Goal: Task Accomplishment & Management: Use online tool/utility

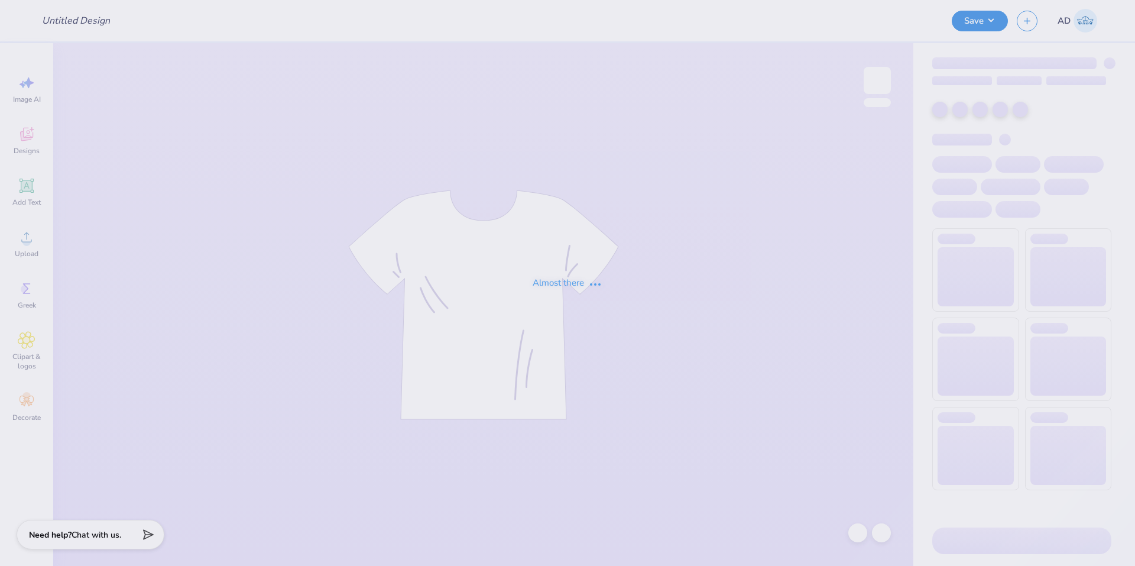
type input "Pink Mock Neck"
type input "50"
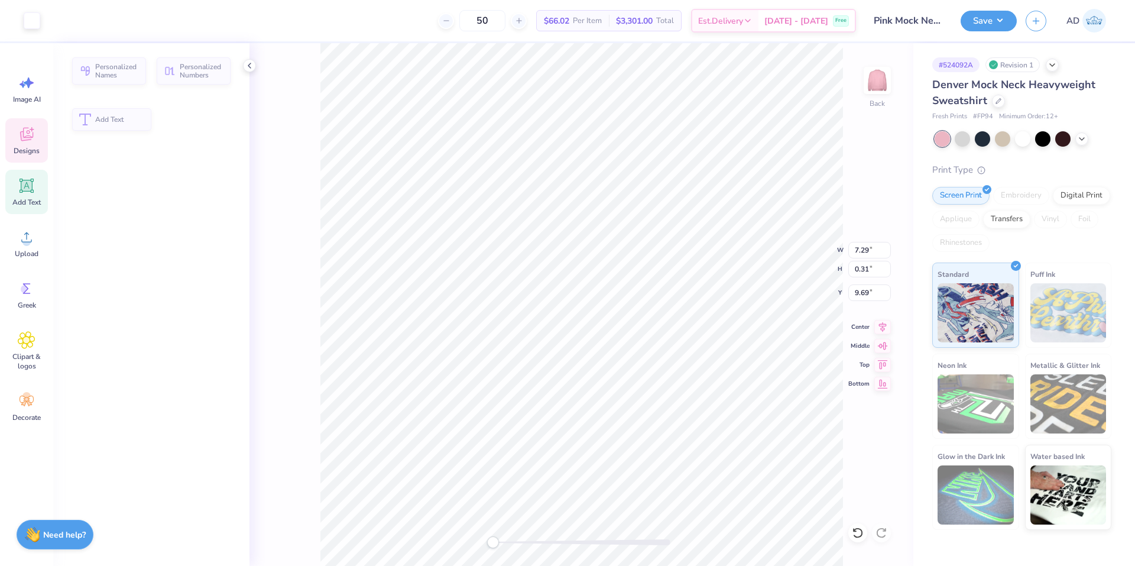
type input "0.31"
type input "9.69"
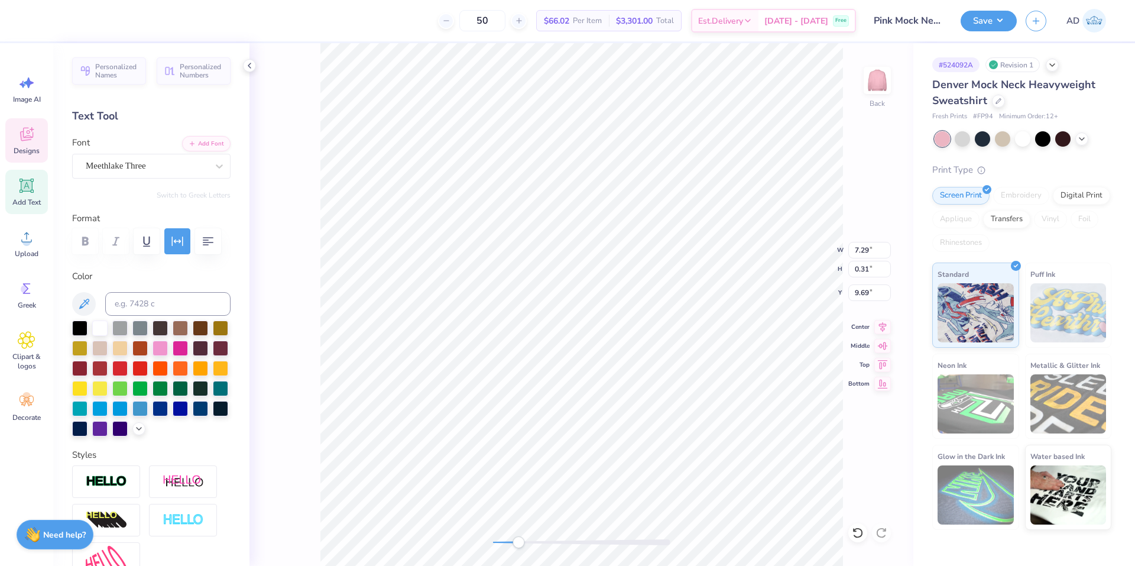
scroll to position [9, 2]
type textarea "at the UNIVERSITY OF DELAWARE®"
click at [886, 327] on icon at bounding box center [882, 325] width 17 height 14
click at [1081, 140] on icon at bounding box center [1081, 137] width 9 height 9
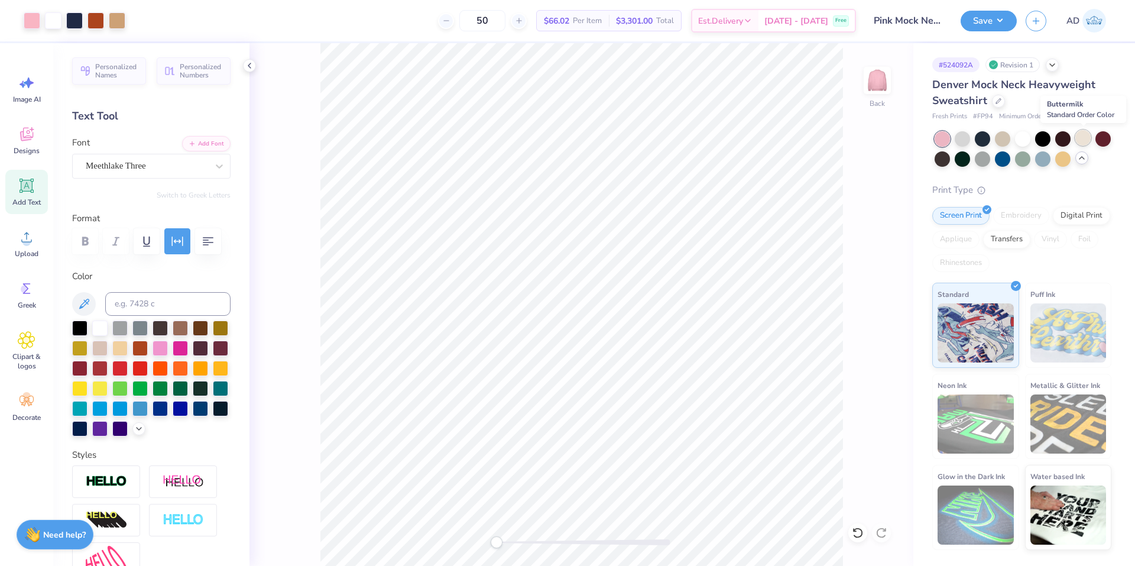
click at [1084, 138] on div at bounding box center [1082, 137] width 15 height 15
click at [398, 15] on div "50 $66.02 Per Item $3,301.00 Total Est. Delivery Oct 6 - 9 Free" at bounding box center [495, 20] width 722 height 41
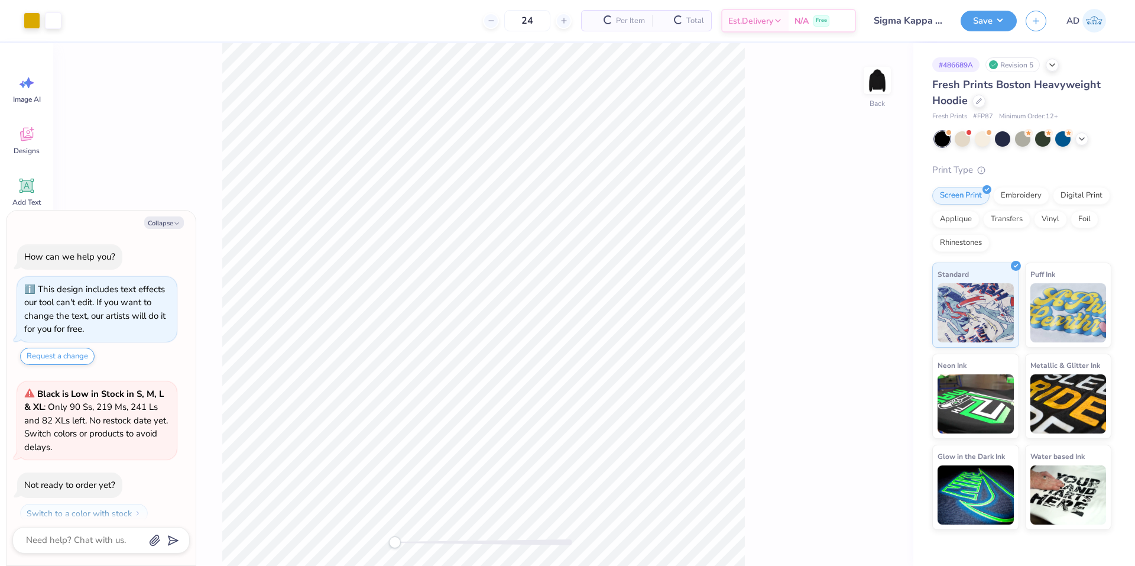
scroll to position [34, 0]
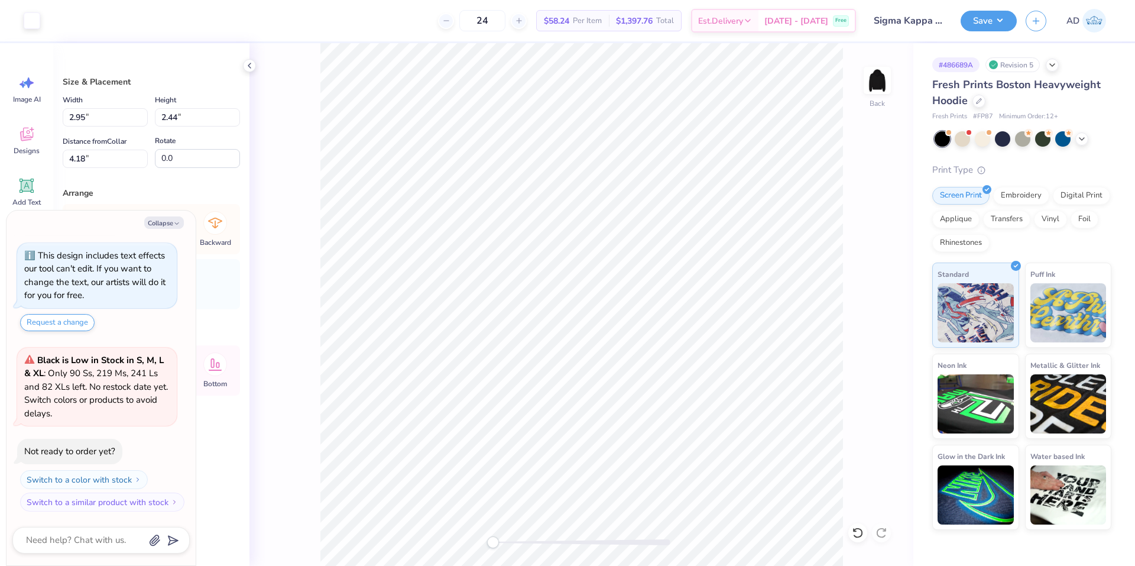
type textarea "x"
type input "5.76"
type input "3.69"
type input "3.00"
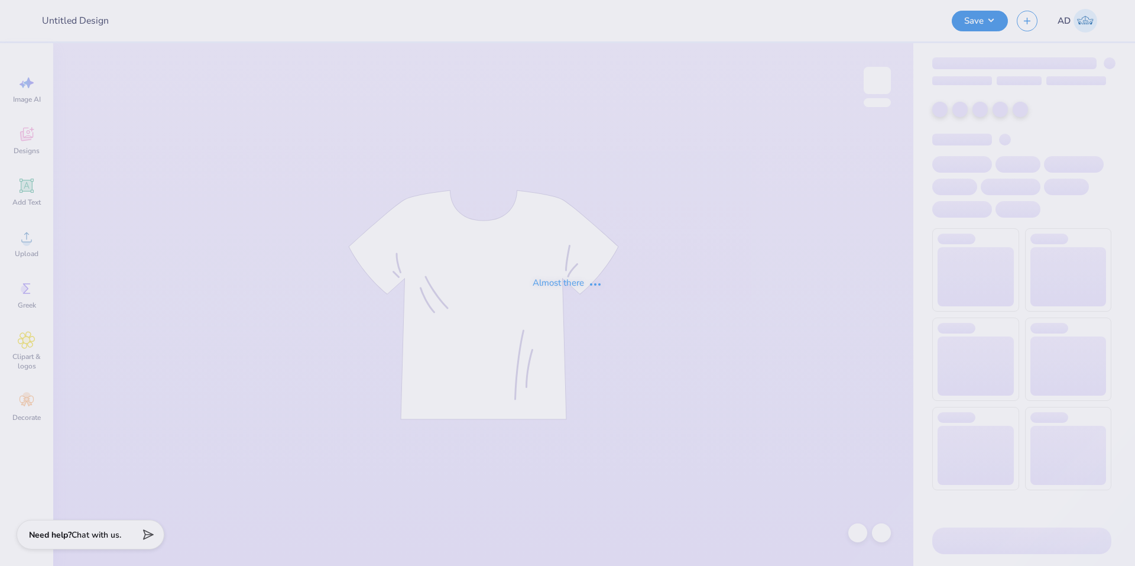
type input "VegasVibe"
type input "70"
type input "Pink Mock Neck"
type input "50"
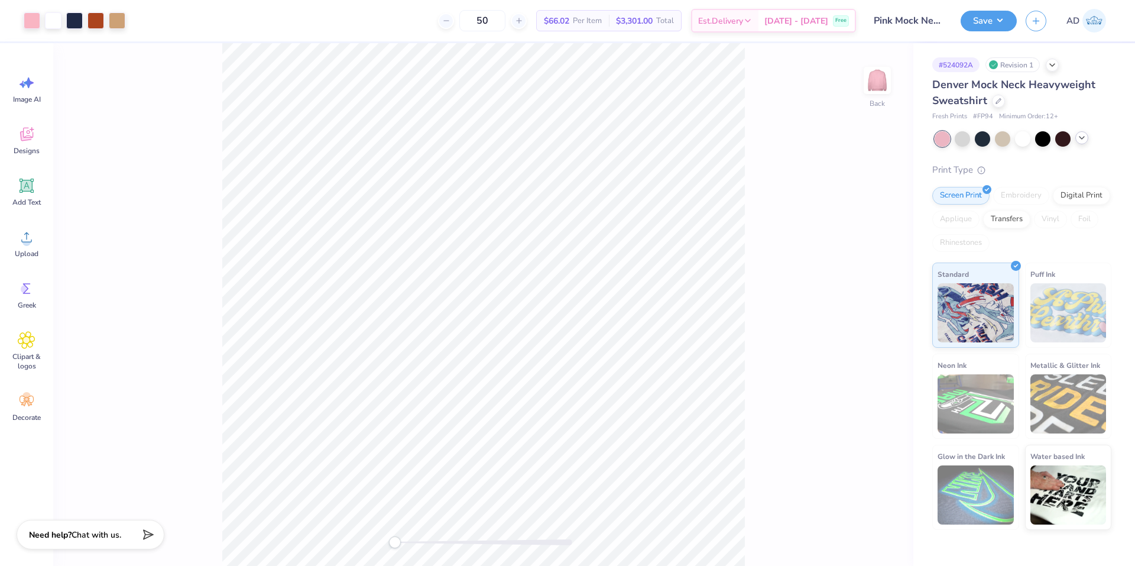
click at [1086, 140] on icon at bounding box center [1081, 137] width 9 height 9
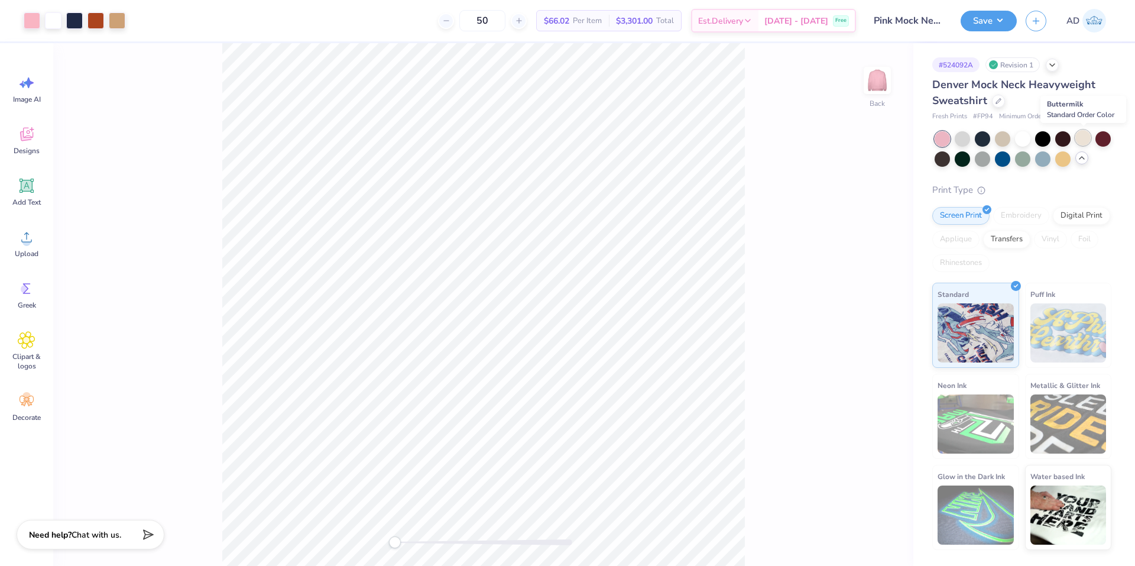
click at [1081, 137] on div at bounding box center [1082, 137] width 15 height 15
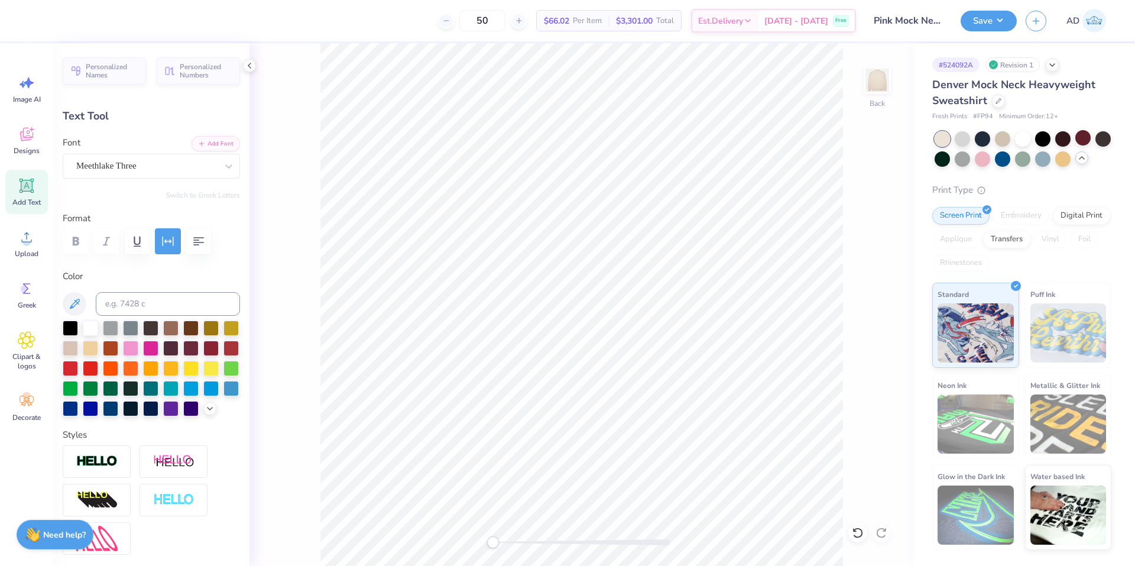
scroll to position [9, 11]
paste textarea "®"
type textarea "at the UNIVERSITY OF DELAWARE®"
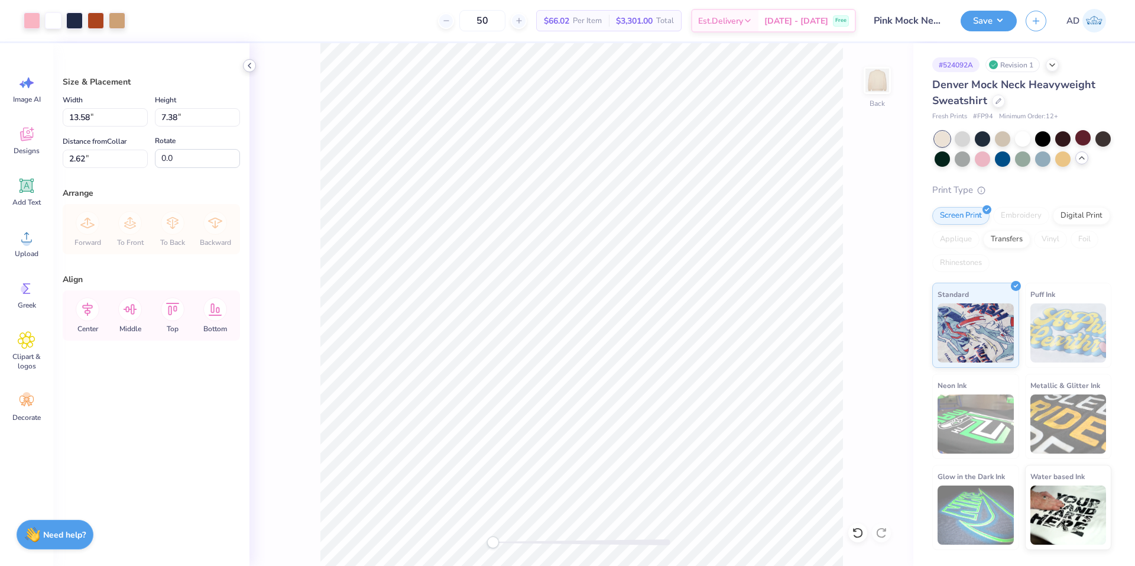
click at [251, 62] on icon at bounding box center [249, 65] width 9 height 9
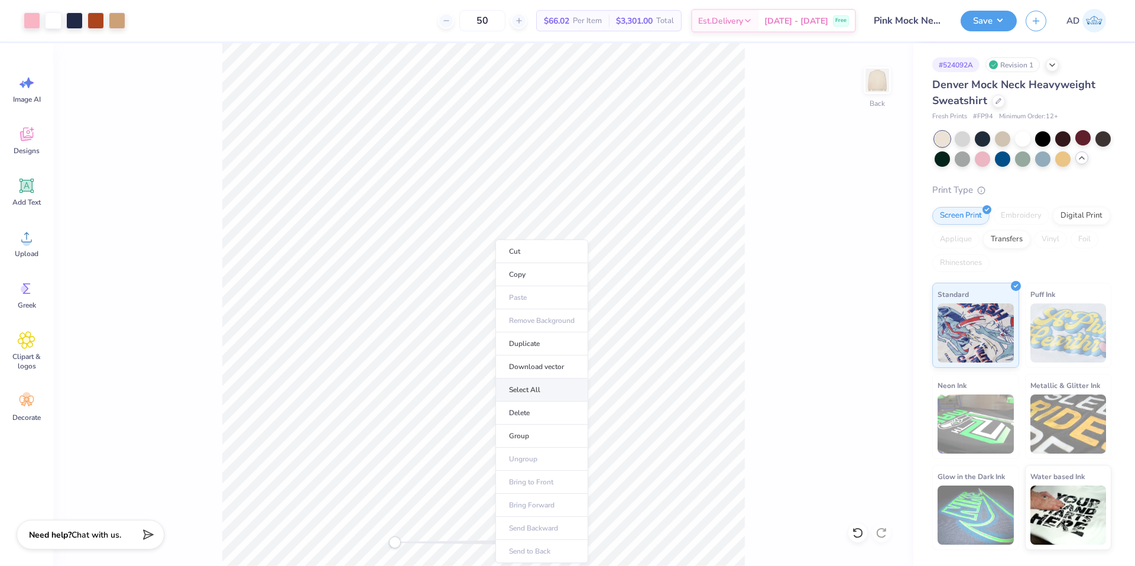
click at [536, 395] on li "Select All" at bounding box center [541, 389] width 93 height 23
type input "1.97"
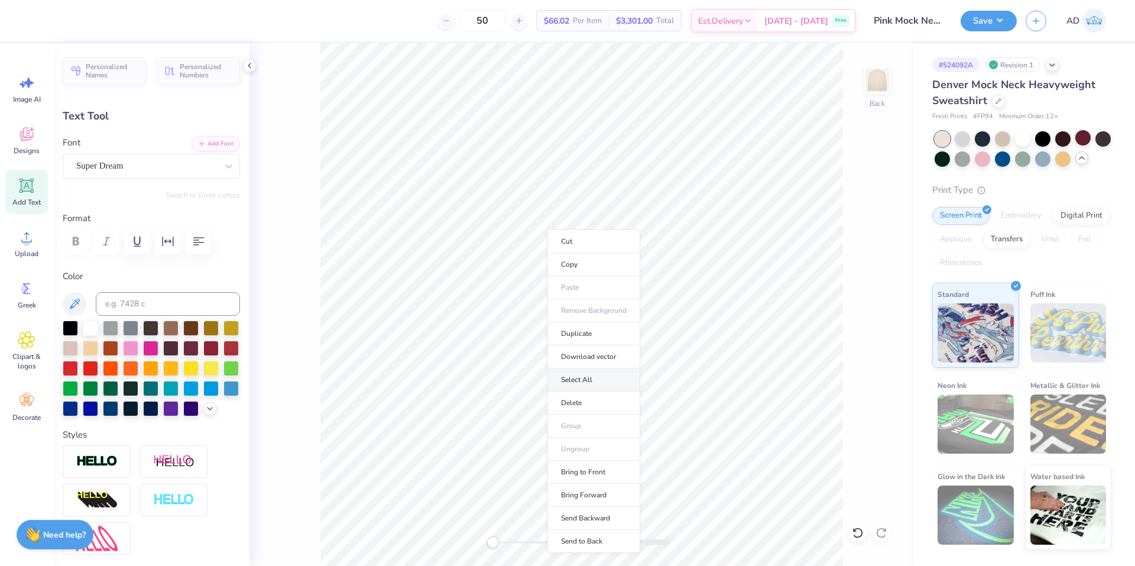
click at [598, 387] on li "Select All" at bounding box center [593, 379] width 93 height 23
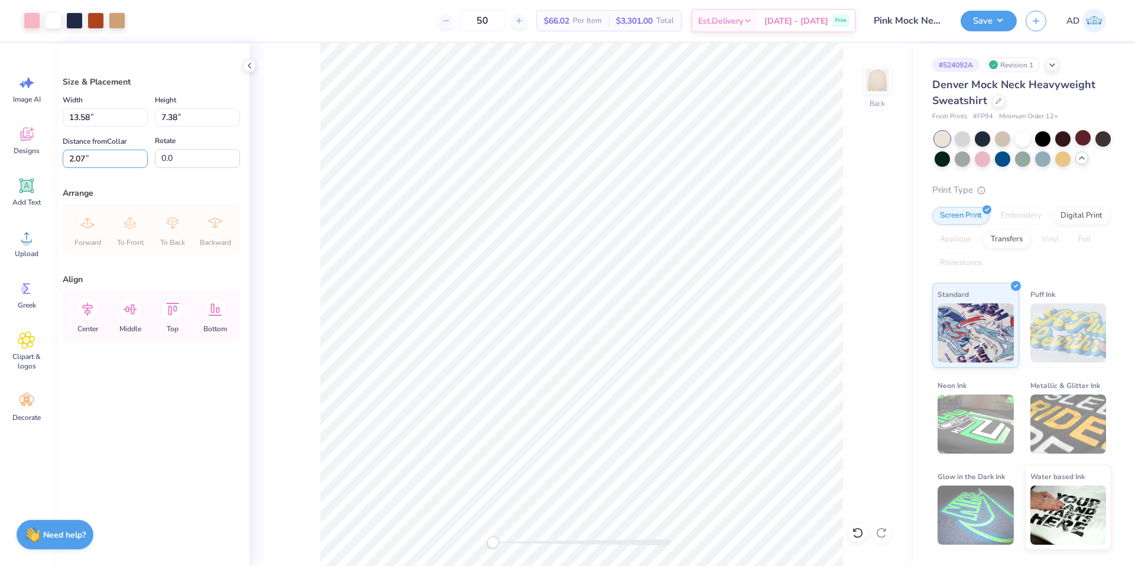
drag, startPoint x: 96, startPoint y: 160, endPoint x: 56, endPoint y: 160, distance: 39.6
click at [56, 160] on div "Size & Placement Width 13.58 13.58 " Height 7.38 7.38 " Distance from Collar 2.…" at bounding box center [151, 304] width 196 height 523
click at [167, 187] on div "Arrange" at bounding box center [151, 193] width 177 height 12
type input "2.00"
click at [115, 118] on input "13.58" at bounding box center [105, 117] width 85 height 18
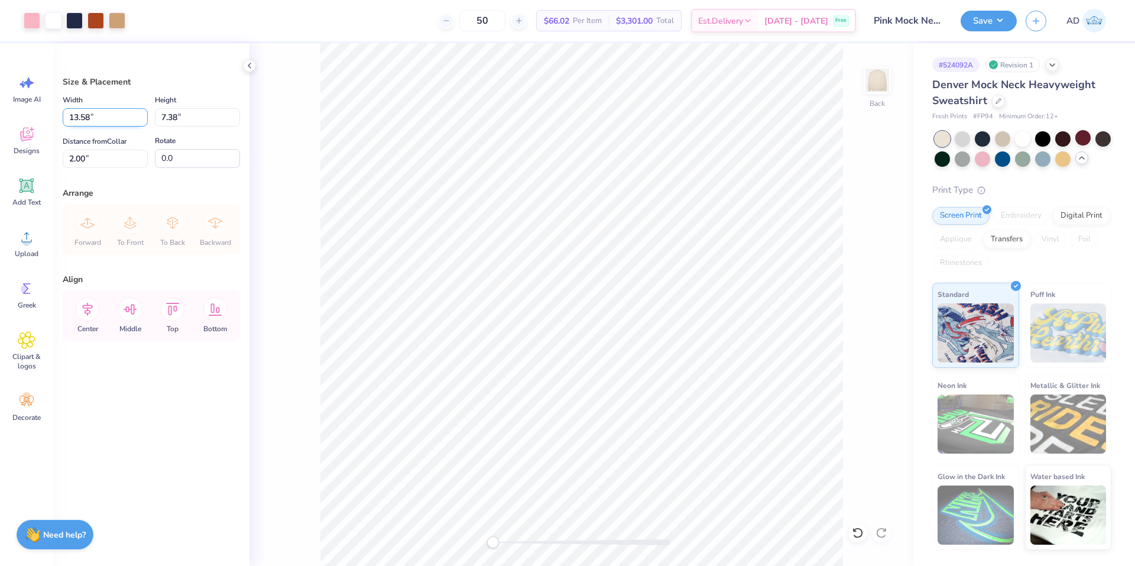
click at [115, 118] on input "13.58" at bounding box center [105, 117] width 85 height 18
click at [210, 92] on div "Size & Placement Width 13.58 13.58 " Height 7.38 7.38 " Distance from Collar 2.…" at bounding box center [151, 122] width 177 height 92
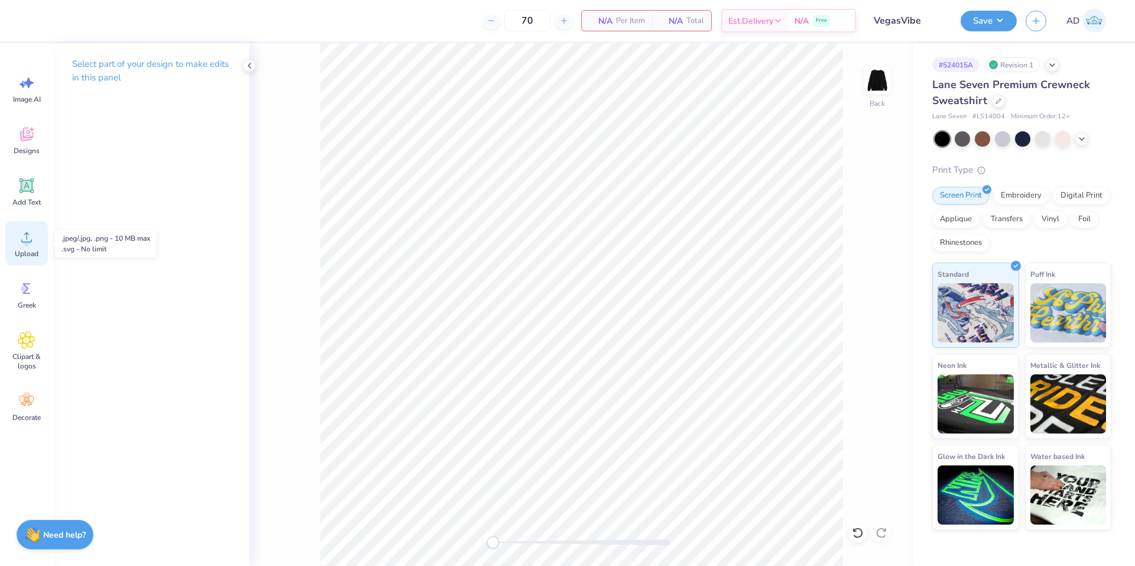
click at [36, 248] on div "Upload" at bounding box center [26, 243] width 43 height 44
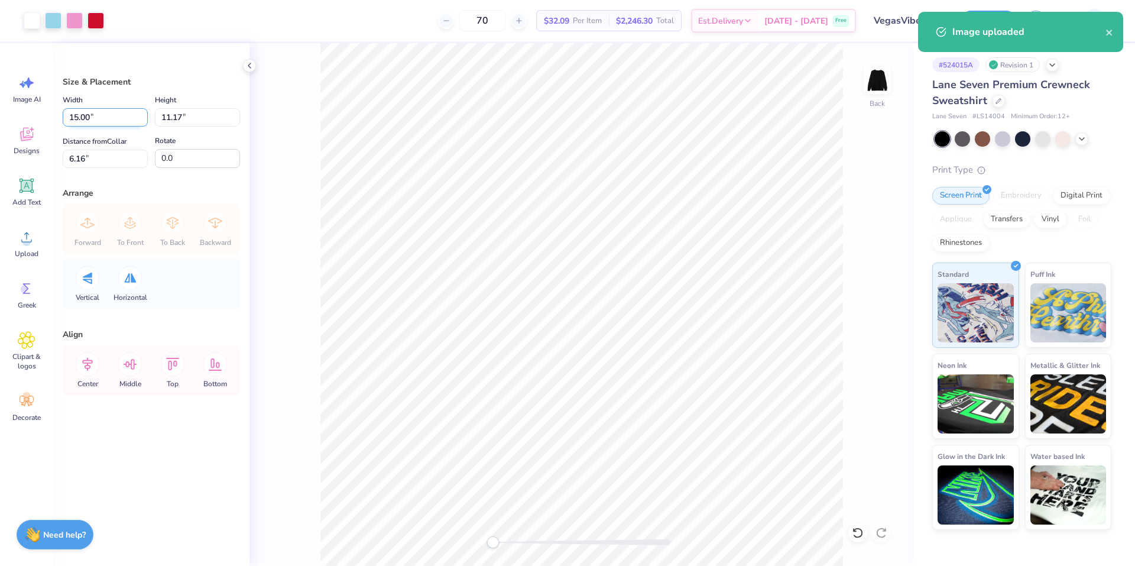
click at [107, 117] on input "15.00" at bounding box center [105, 117] width 85 height 18
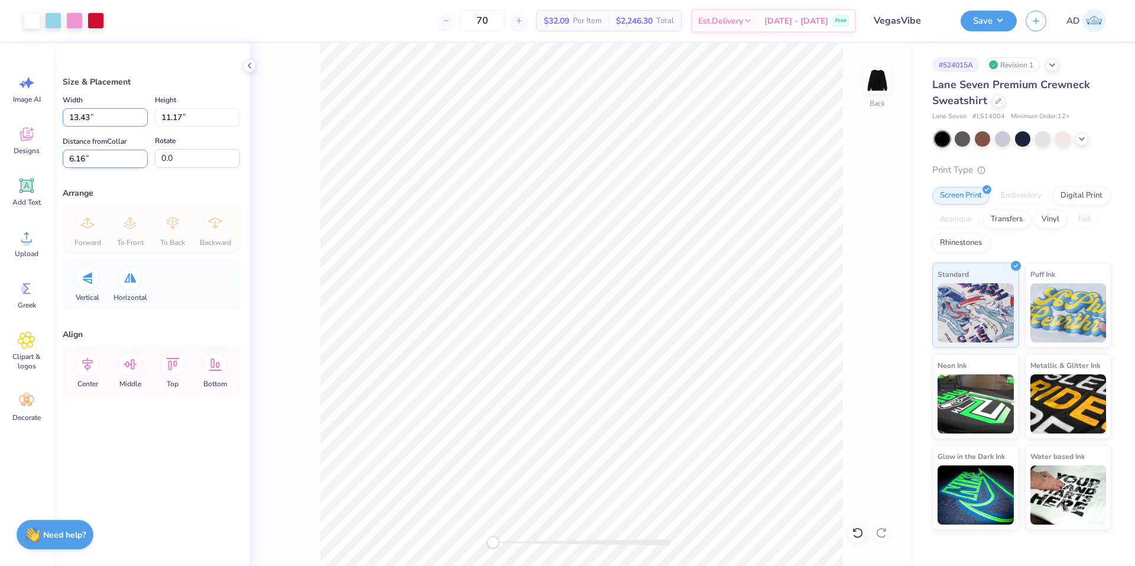
type input "13.43"
click at [99, 155] on input "6.16" at bounding box center [105, 159] width 85 height 18
type input "10.00"
click at [99, 155] on input "6.75" at bounding box center [105, 159] width 85 height 18
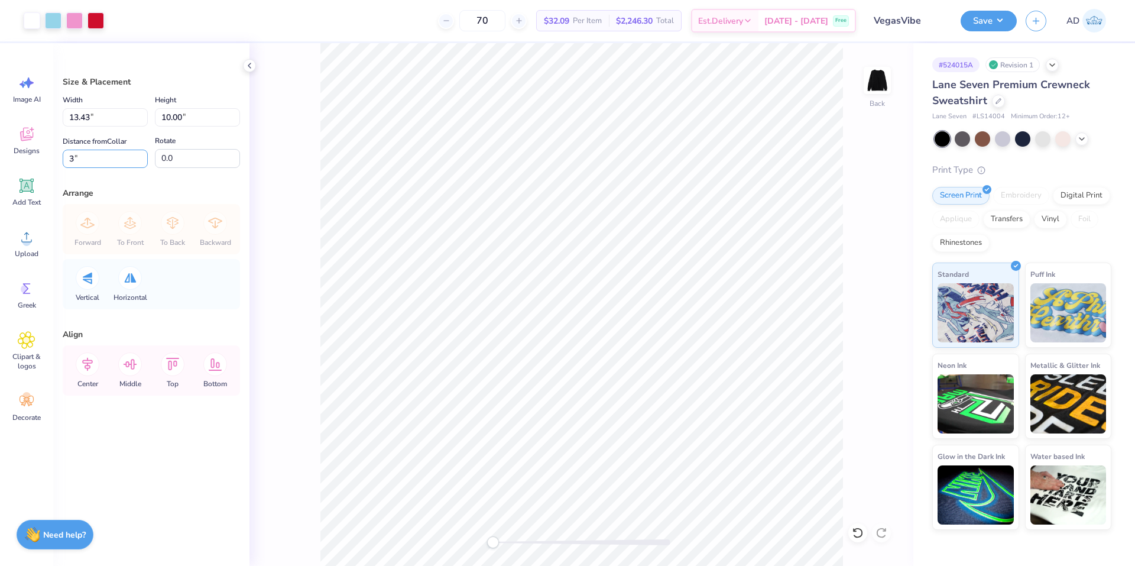
type input "3"
click at [137, 179] on div "Size & Placement Width 13.43 13.43 " Height 10.00 10.00 " Distance from Collar …" at bounding box center [151, 304] width 196 height 523
click at [179, 117] on input "10.00" at bounding box center [197, 117] width 85 height 18
type input "10.01"
click at [210, 148] on div "Rotate 0.0" at bounding box center [197, 151] width 85 height 34
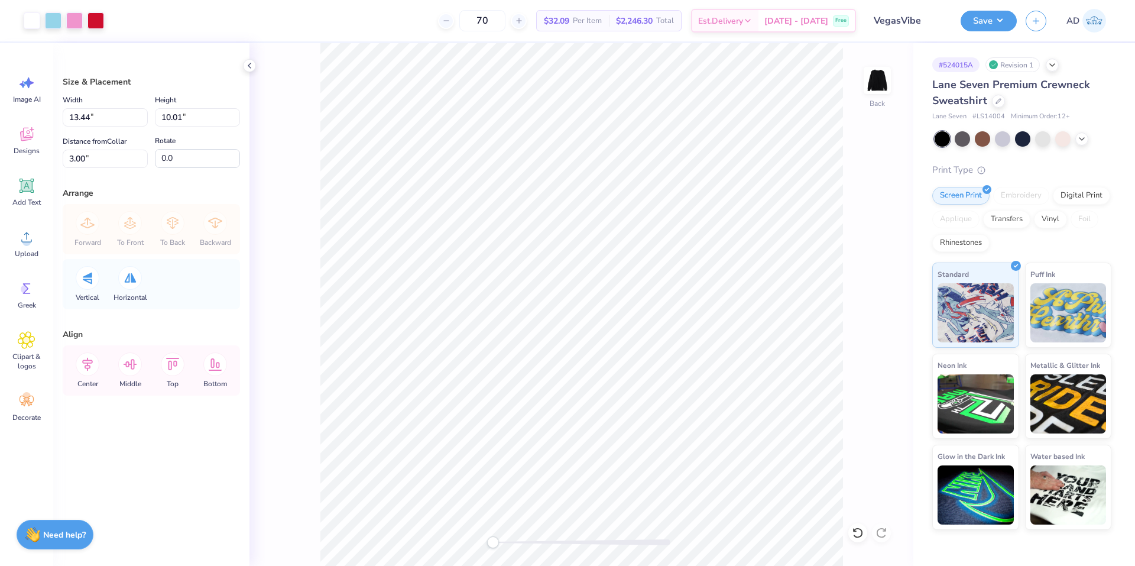
type input "13.44"
click at [86, 115] on input "13.44" at bounding box center [105, 117] width 85 height 18
type input "13.43"
click at [198, 87] on div "Size & Placement" at bounding box center [151, 82] width 177 height 12
type input "10.00"
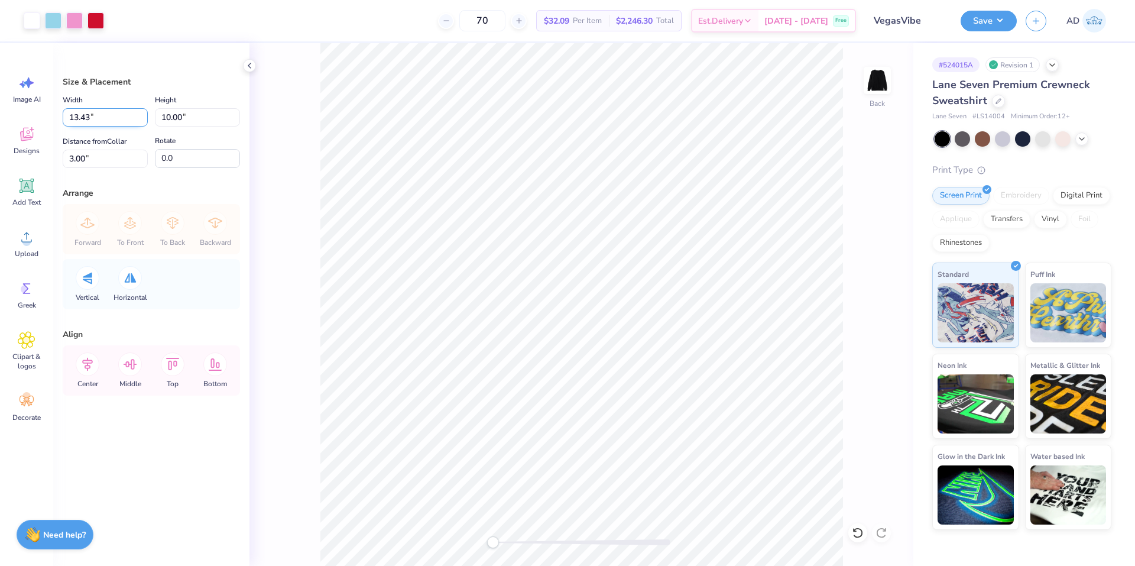
click at [124, 118] on input "13.43" at bounding box center [105, 117] width 85 height 18
click at [95, 114] on input "13.43" at bounding box center [105, 117] width 85 height 18
click at [164, 193] on div "Arrange" at bounding box center [151, 193] width 177 height 12
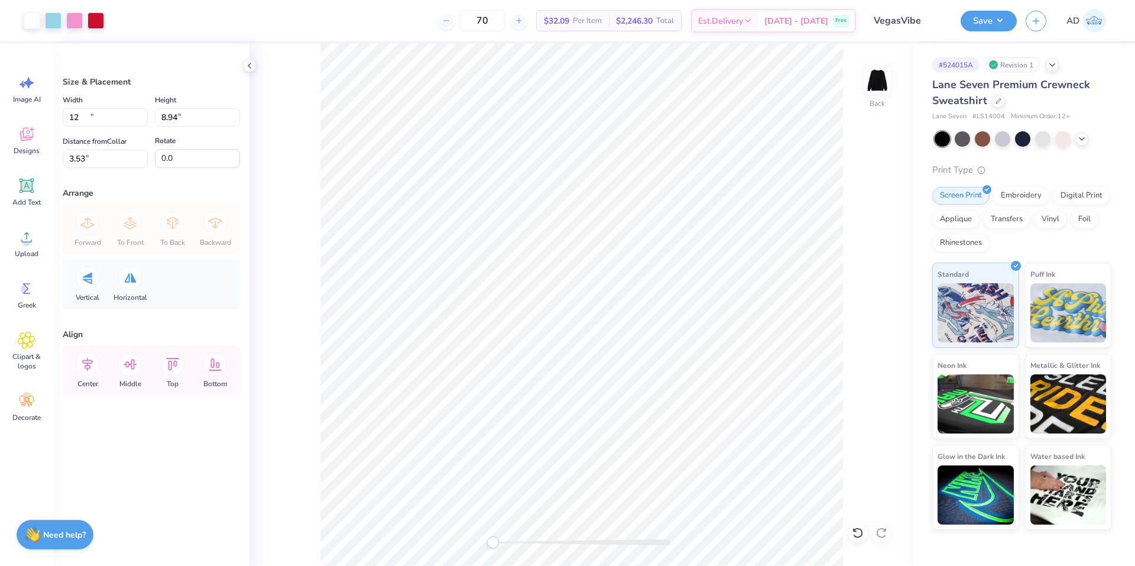
type input "12.00"
type input "8.94"
click at [103, 160] on input "3.53" at bounding box center [105, 159] width 85 height 18
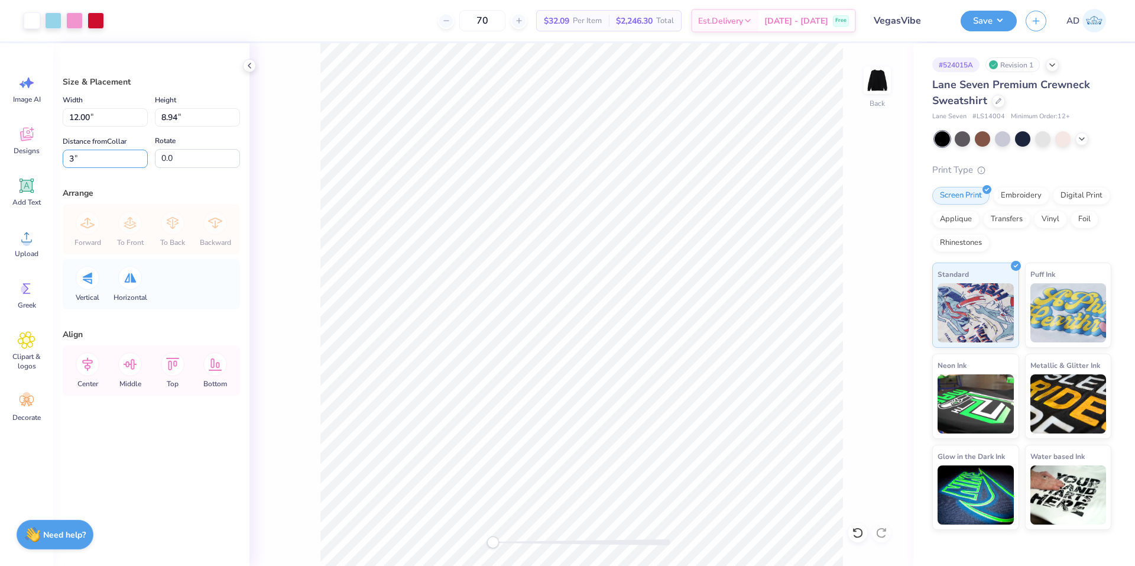
type input "3"
click at [174, 197] on div "Arrange" at bounding box center [151, 193] width 177 height 12
drag, startPoint x: 81, startPoint y: 116, endPoint x: 139, endPoint y: 116, distance: 57.9
click at [139, 116] on input "12.00" at bounding box center [105, 117] width 85 height 18
type input "12.50"
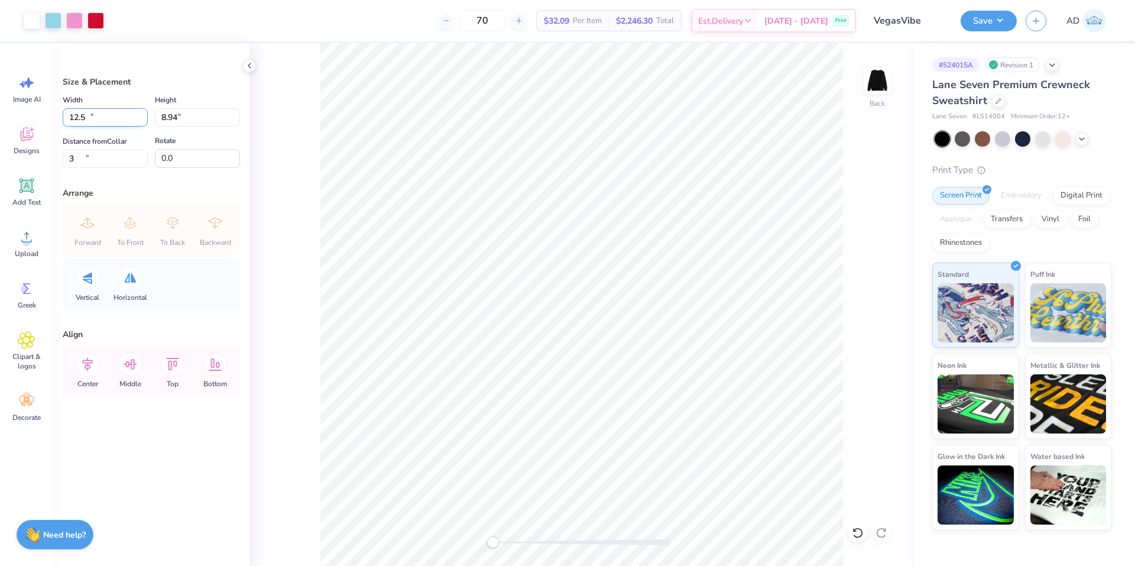
type input "9.31"
click at [87, 157] on input "2.81" at bounding box center [105, 159] width 85 height 18
click at [88, 157] on input "2.81" at bounding box center [105, 159] width 85 height 18
click at [94, 157] on input "2.81" at bounding box center [105, 159] width 85 height 18
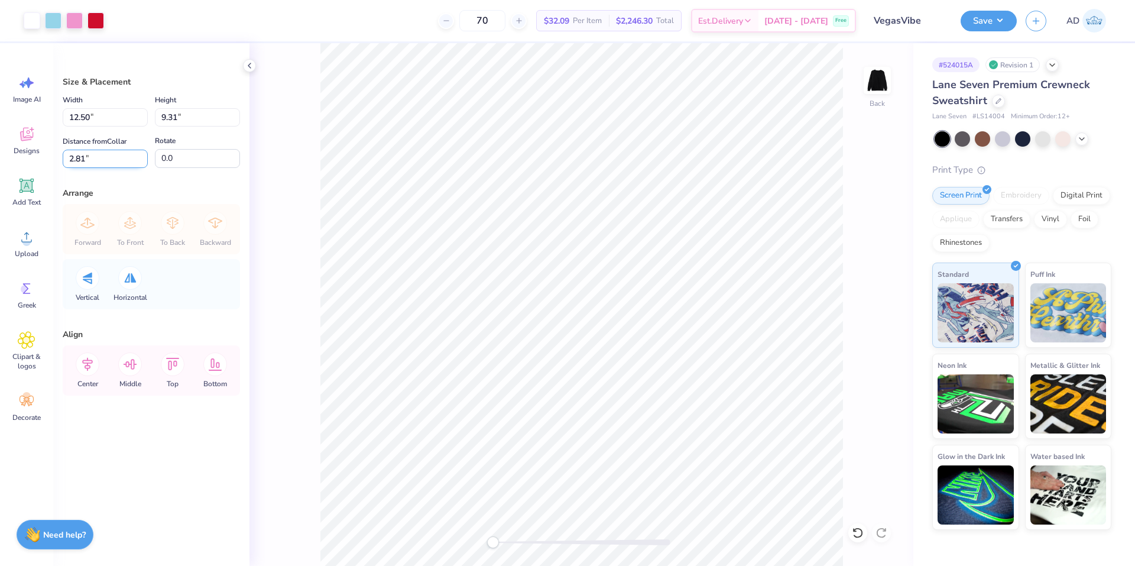
click at [94, 157] on input "2.81" at bounding box center [105, 159] width 85 height 18
type input "3"
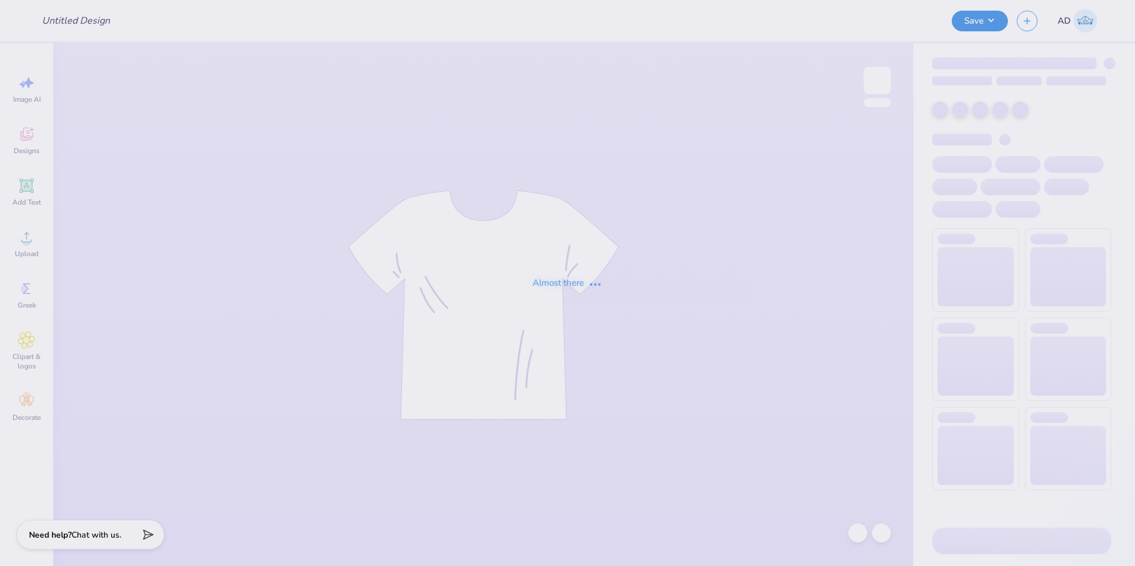
type input "[PERSON_NAME] : [GEOGRAPHIC_DATA]"
type input "50"
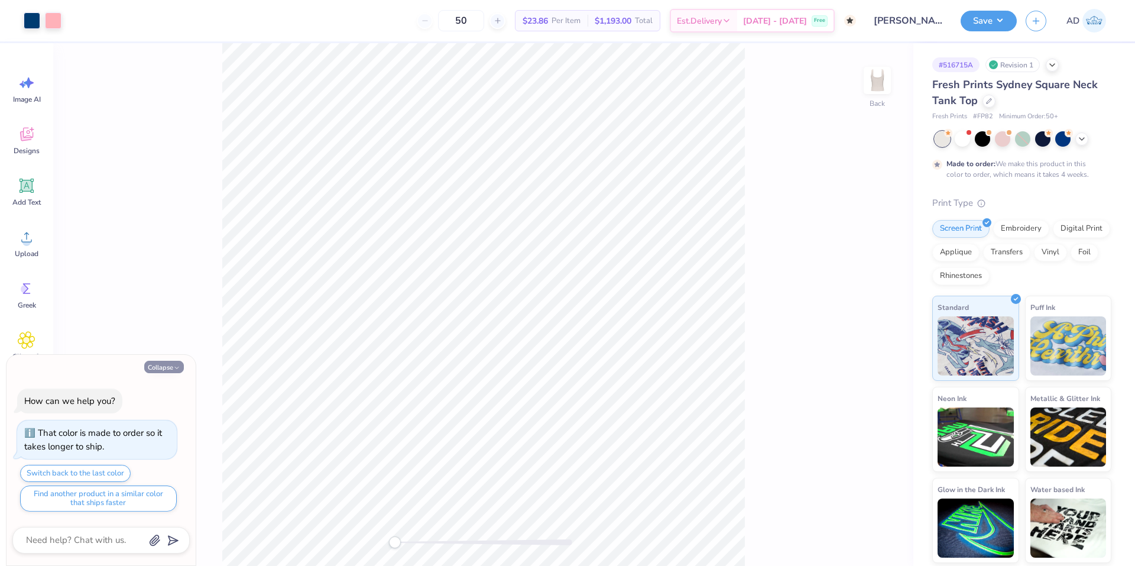
click at [167, 367] on button "Collapse" at bounding box center [164, 367] width 40 height 12
type textarea "x"
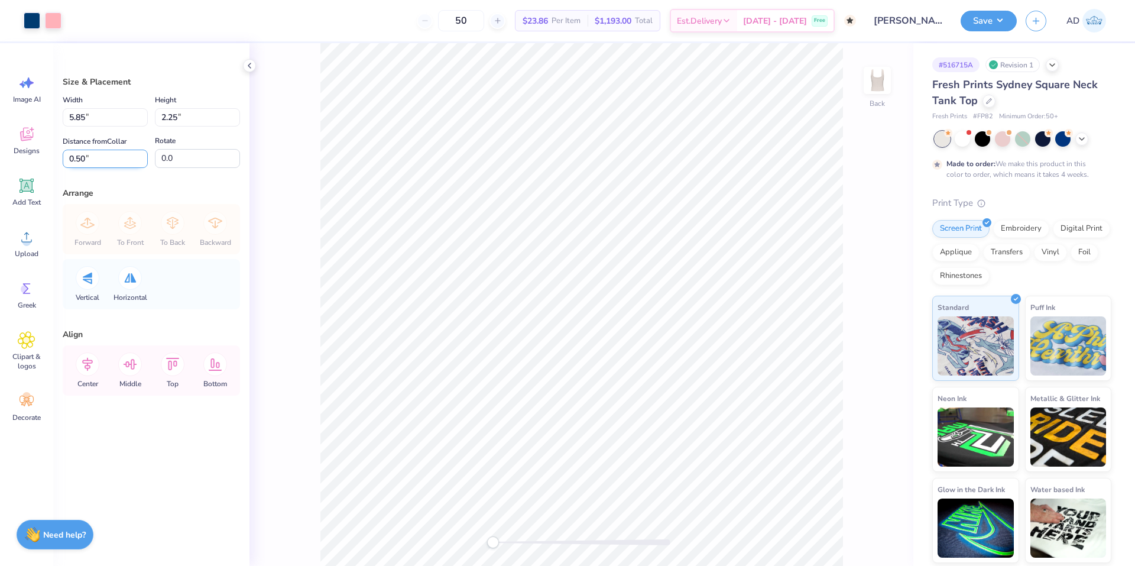
click at [104, 158] on input "0.50" at bounding box center [105, 159] width 85 height 18
click at [145, 184] on div "Size & Placement Width 5.85 5.85 " Height 2.25 2.25 " Distance from Collar 1 1 …" at bounding box center [151, 304] width 196 height 523
click at [117, 161] on input "1" at bounding box center [105, 159] width 85 height 18
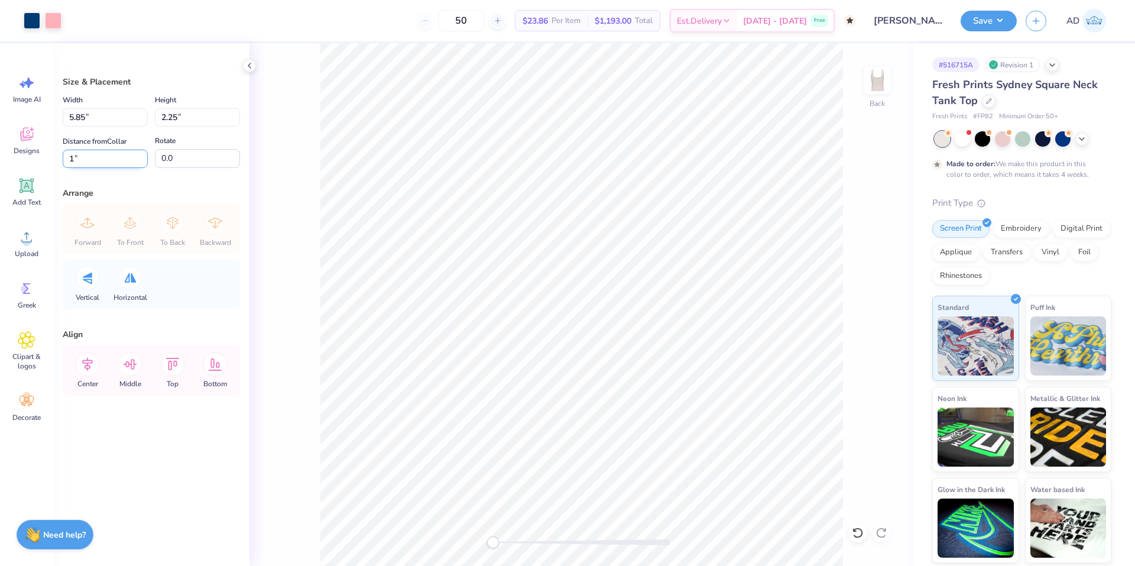
click at [117, 161] on input "1" at bounding box center [105, 159] width 85 height 18
type input "2"
click at [155, 190] on div "Arrange" at bounding box center [151, 193] width 177 height 12
click at [92, 360] on icon at bounding box center [87, 365] width 11 height 14
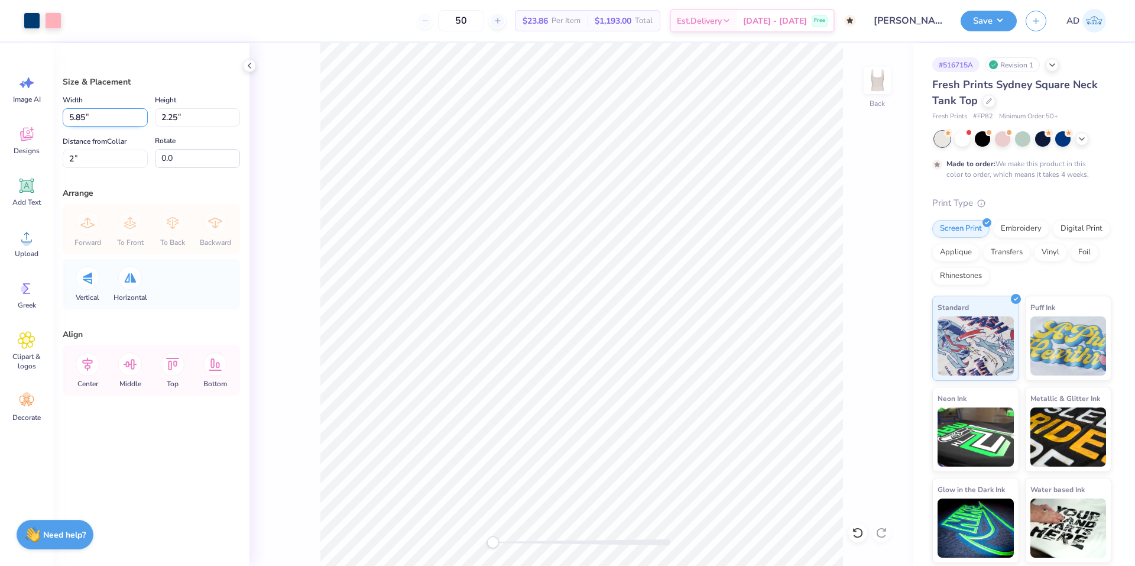
click at [100, 123] on input "5.85" at bounding box center [105, 117] width 85 height 18
click at [145, 468] on div "Size & Placement Width 7 7 " Height 2.25 2.25 " Distance from Collar 2 2 " Rota…" at bounding box center [151, 304] width 196 height 523
type input "7.00"
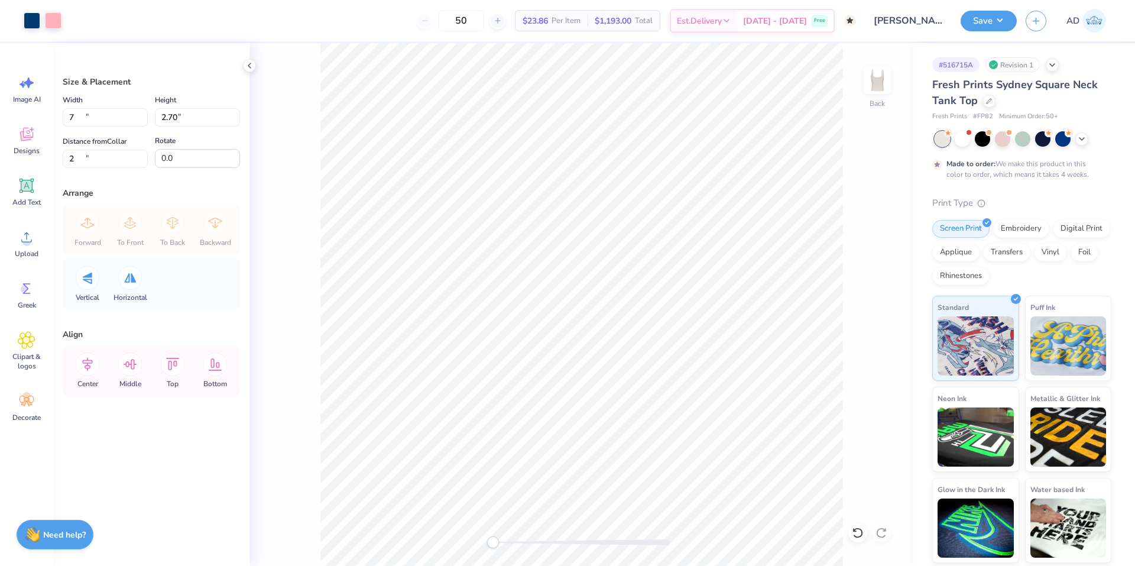
type input "2.70"
click at [117, 158] on input "1.78" at bounding box center [105, 159] width 85 height 18
type input "2"
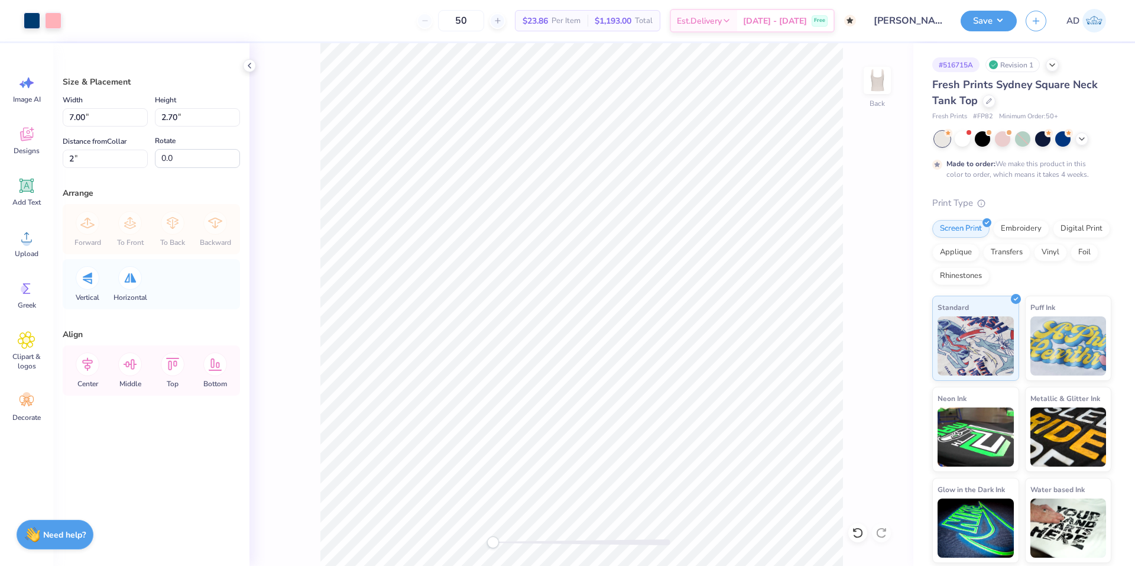
click at [164, 443] on div "Size & Placement Width 7.00 7.00 " Height 2.70 2.70 " Distance from Collar 2 2 …" at bounding box center [151, 304] width 196 height 523
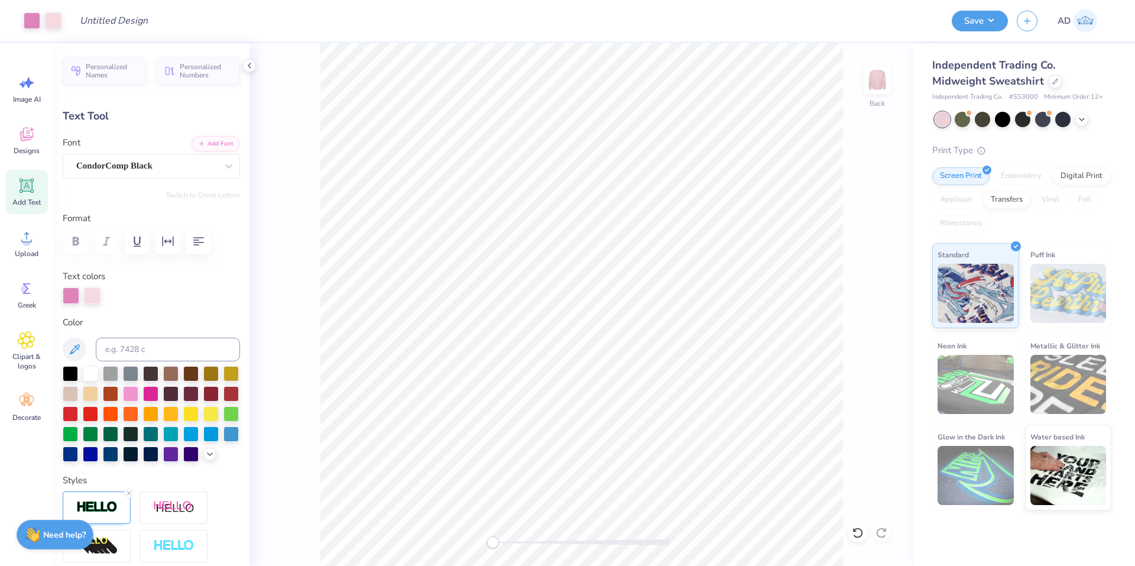
scroll to position [10, 3]
type input "3.48"
type input "2.45"
type textarea "PHI"
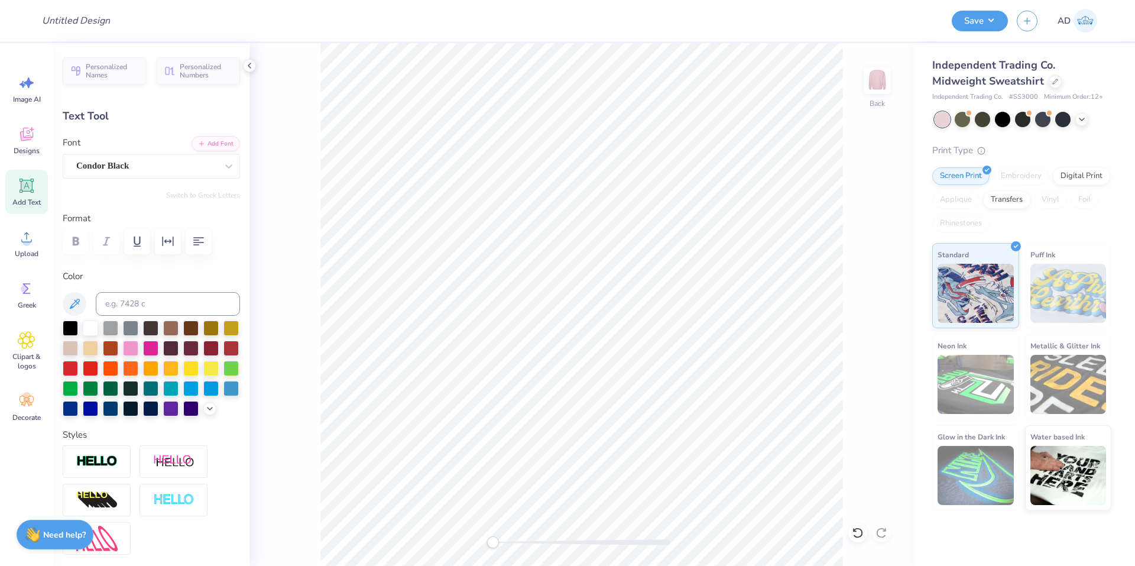
type input "4.87"
type input "0.41"
type input "13.73"
type input "6.52"
type input "2.01"
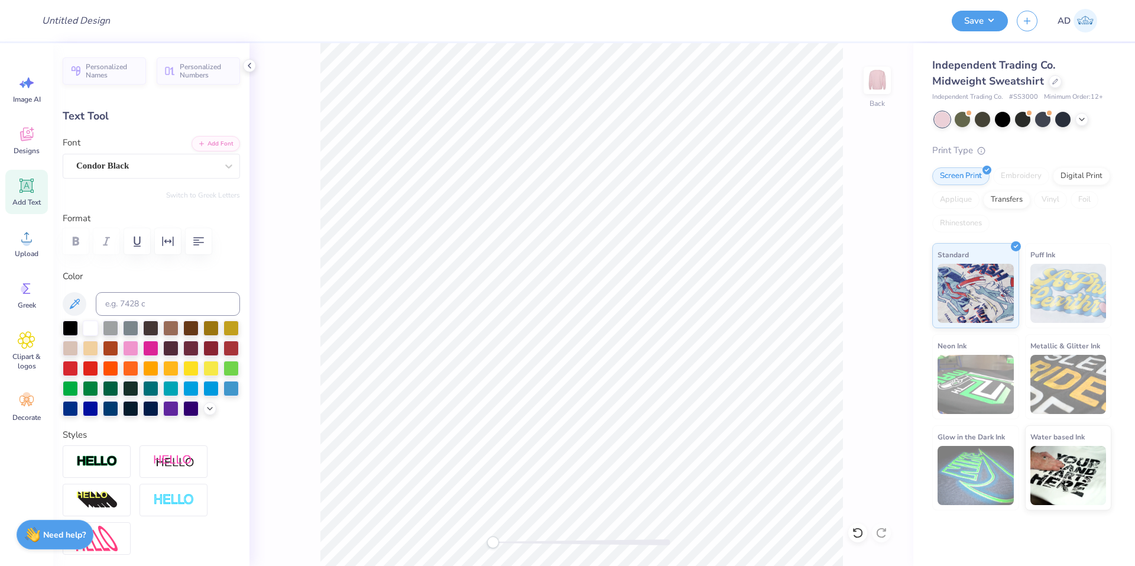
type input "11.90"
type input "4.87"
type input "0.41"
type input "13.73"
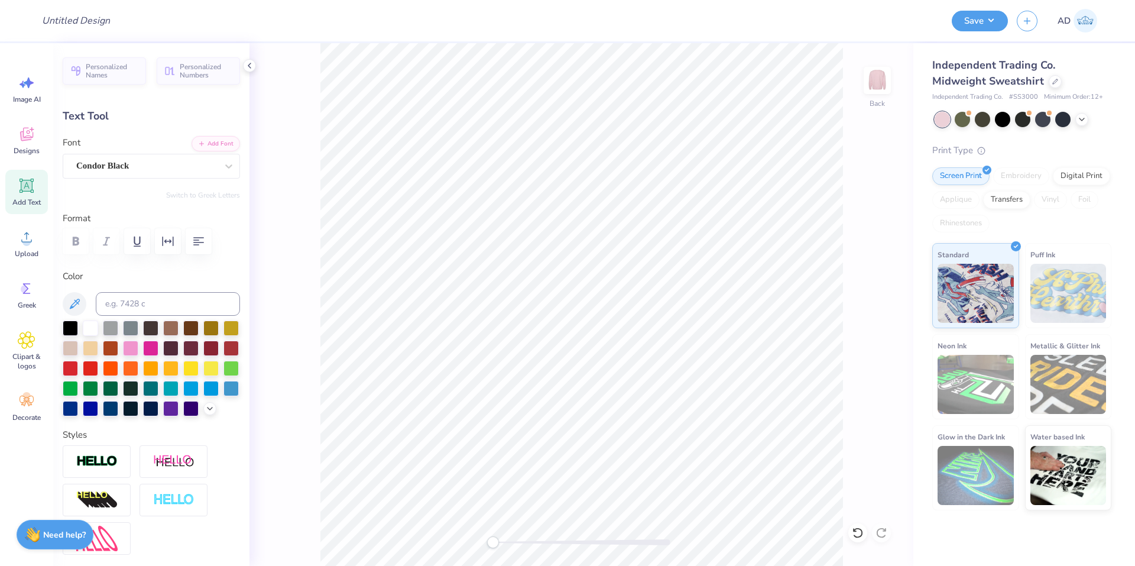
scroll to position [10, 2]
type textarea "2025"
type input "6.52"
type input "2.01"
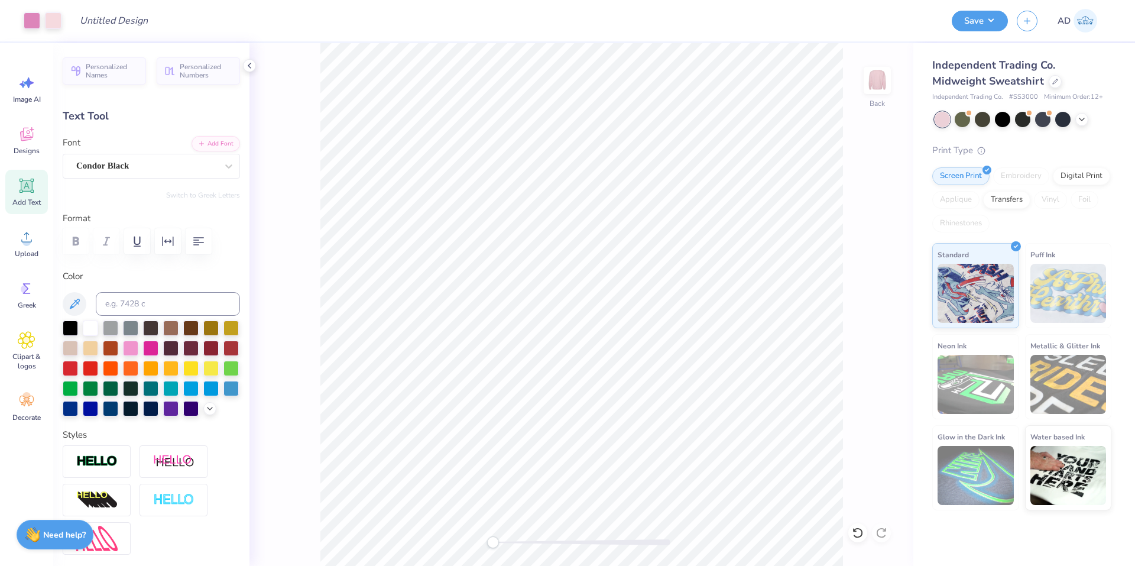
type input "11.90"
click at [859, 534] on icon at bounding box center [858, 533] width 12 height 12
type input "1.29"
type input "0.36"
type input "13.69"
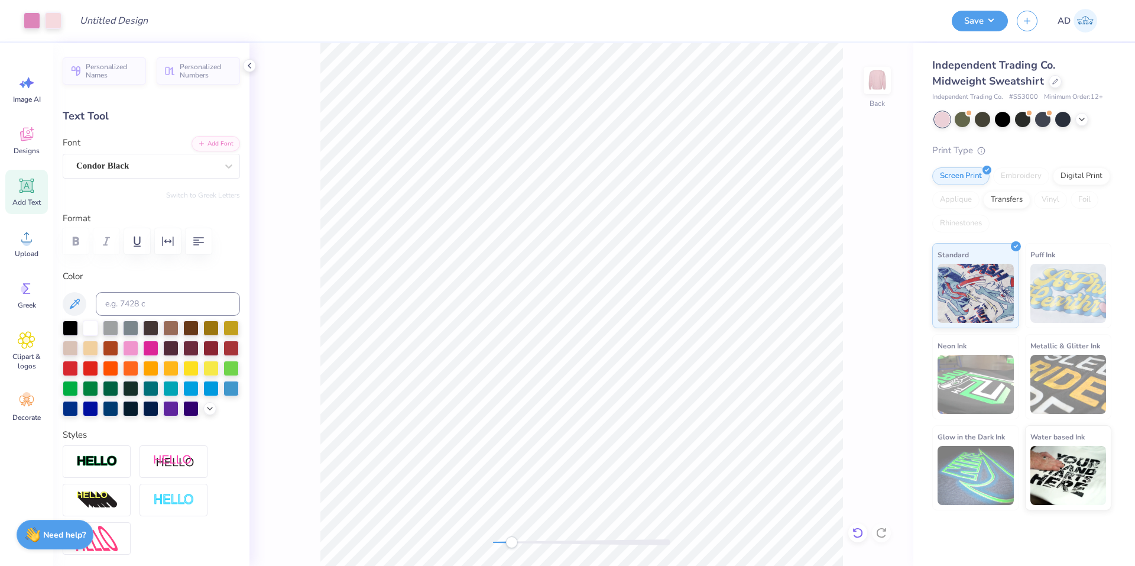
type input "6.52"
type input "2.01"
type input "11.90"
click at [860, 533] on icon at bounding box center [858, 533] width 12 height 12
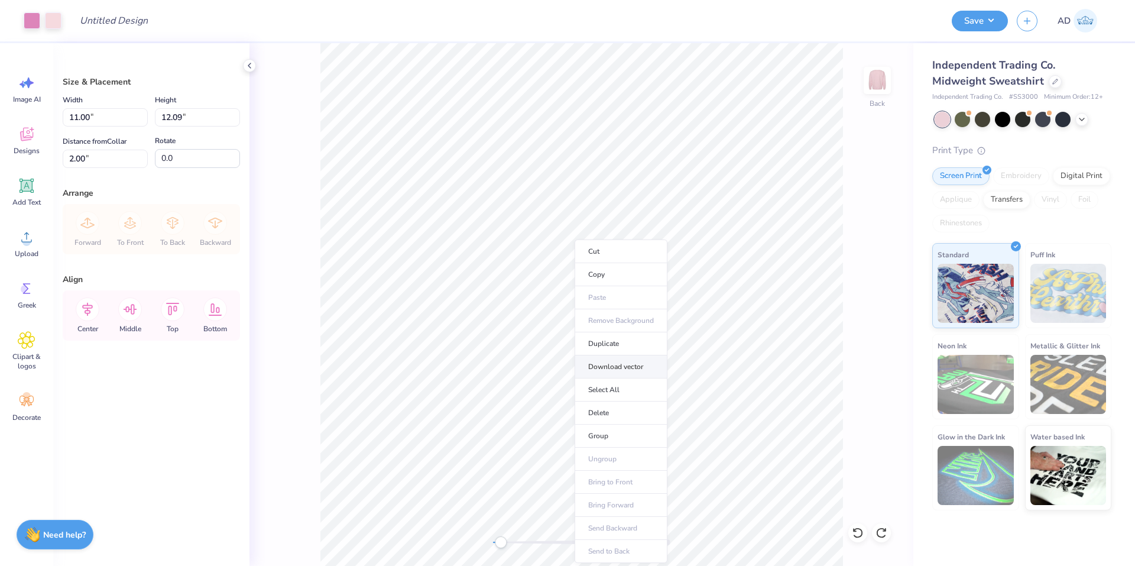
click at [627, 370] on li "Download vector" at bounding box center [621, 366] width 93 height 23
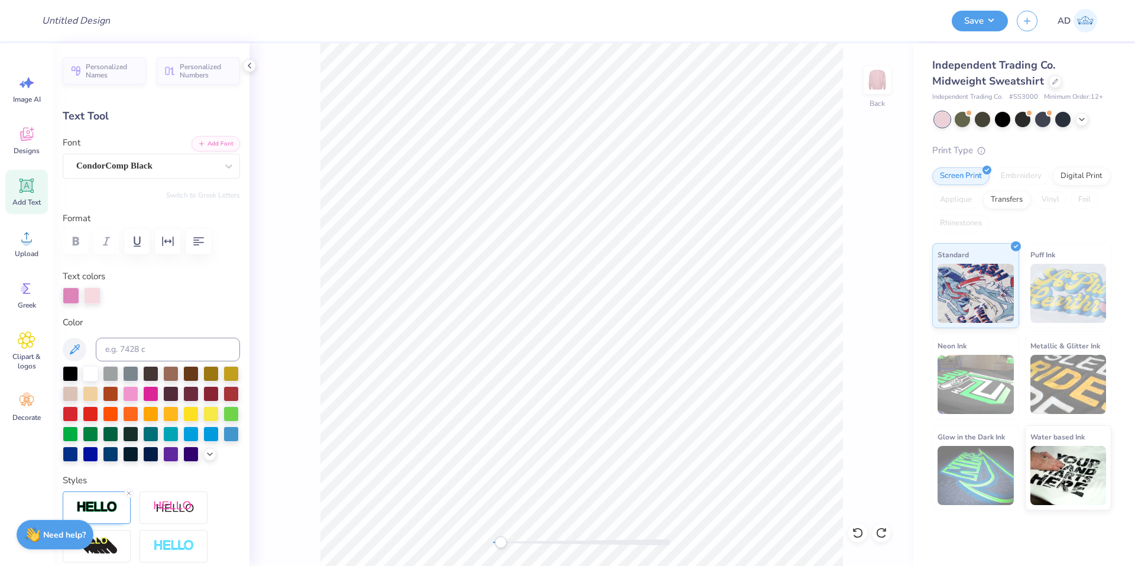
type input "3.67"
type input "2.02"
type input "4.00"
type input "2.01"
type input "10.65"
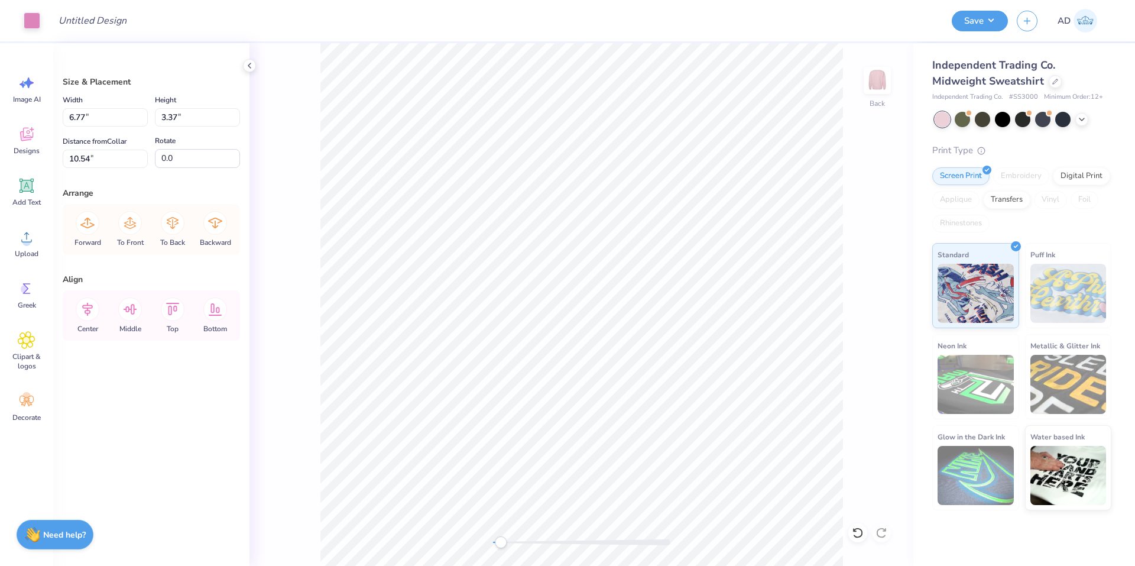
type input "8.01"
type input "8.10"
type input "4.22"
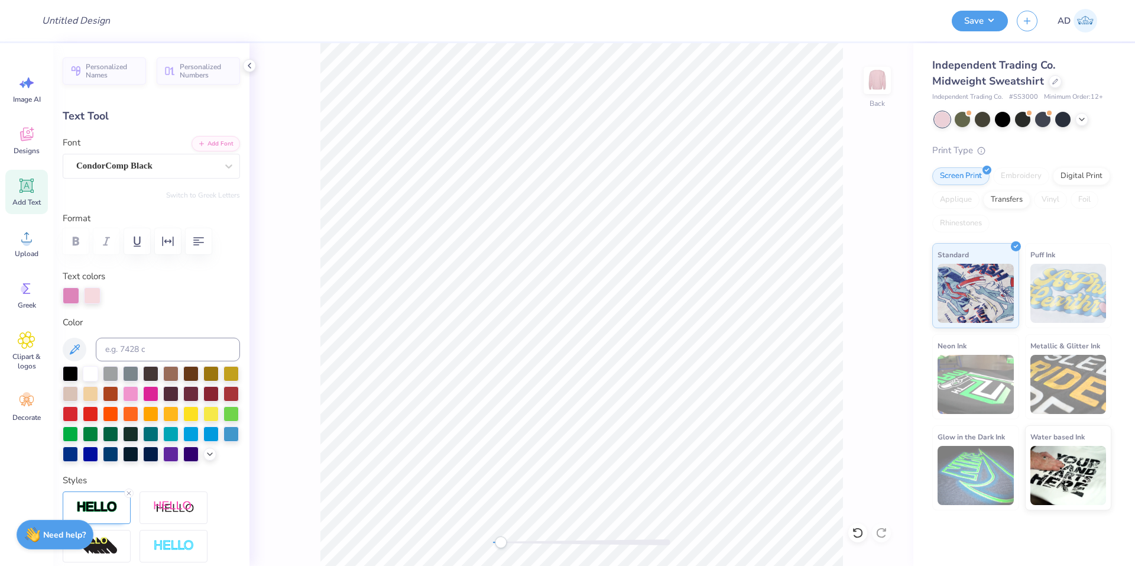
type input "3.67"
type input "2.02"
type input "7.03"
type input "2.00"
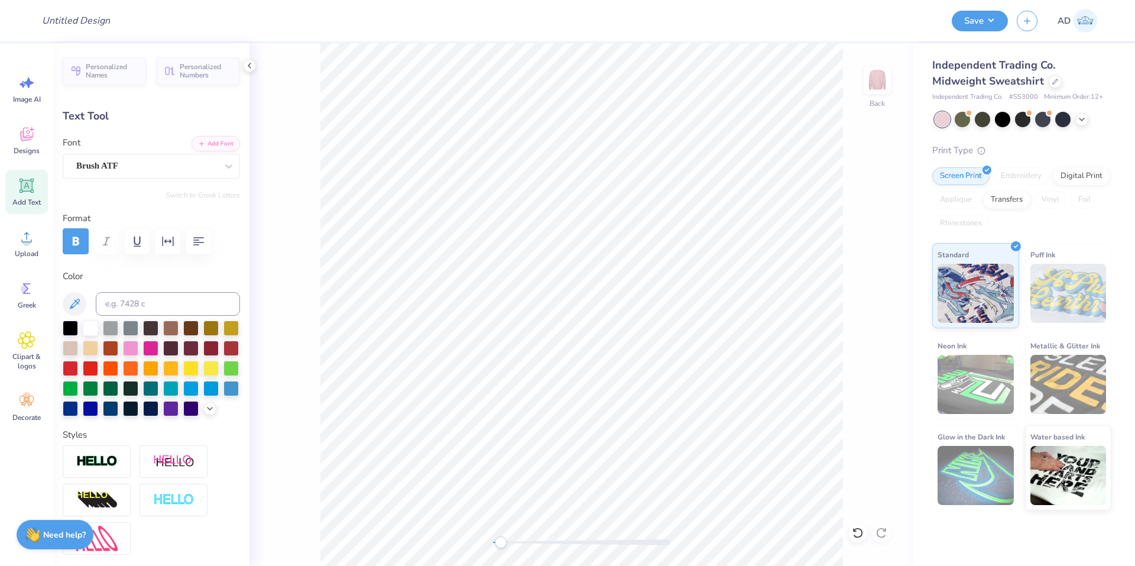
type input "4.00"
type input "2.01"
type input "10.54"
type input "6.52"
type input "11.90"
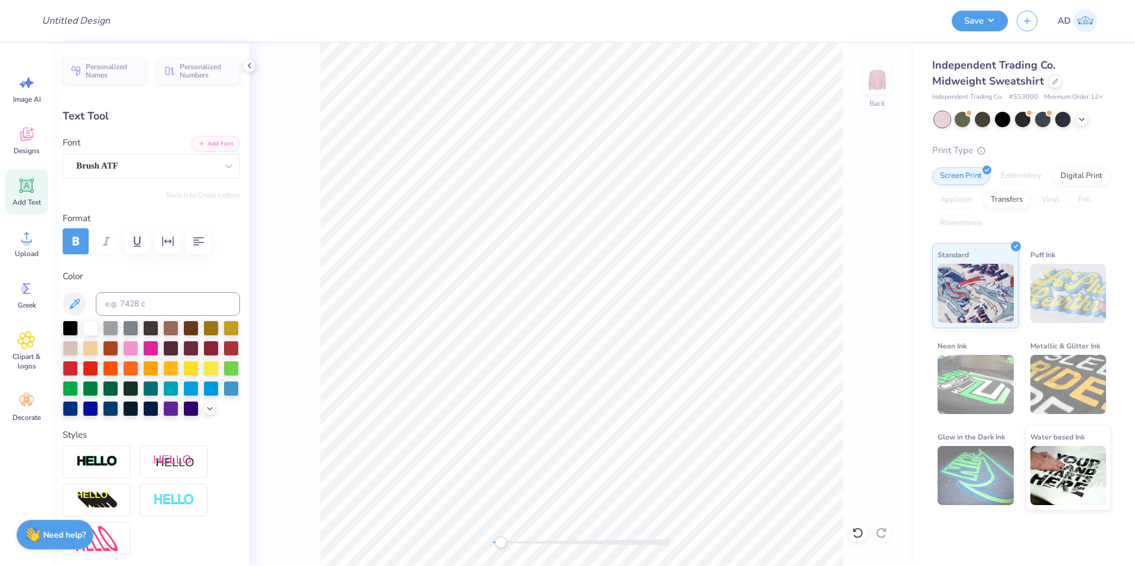
type input "4.00"
click at [854, 530] on icon at bounding box center [855, 529] width 2 height 2
click at [858, 530] on icon at bounding box center [858, 533] width 12 height 12
click at [857, 528] on icon at bounding box center [857, 532] width 10 height 11
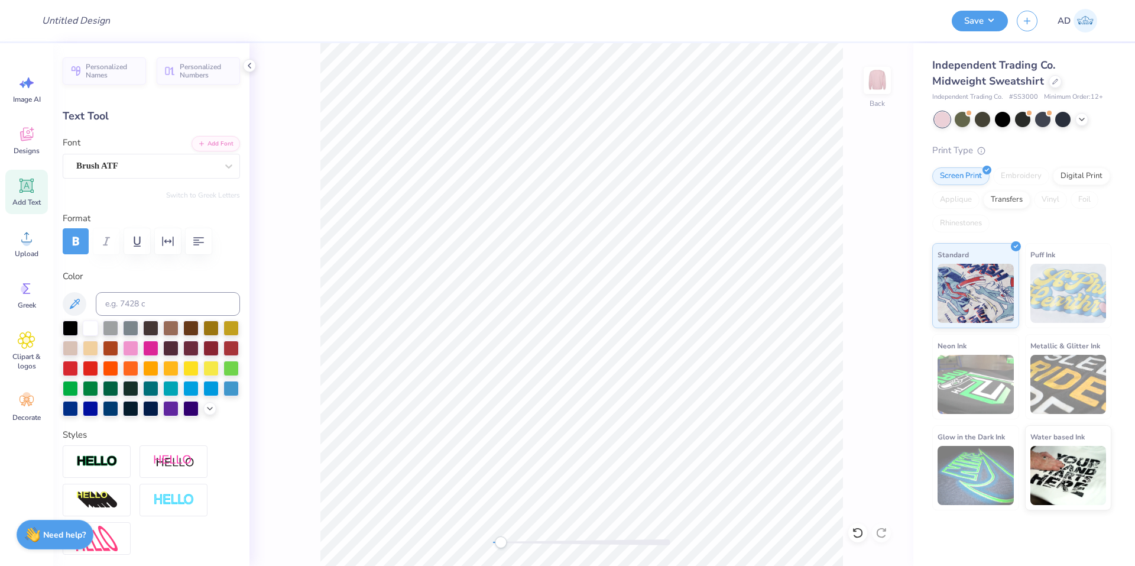
click at [857, 533] on icon at bounding box center [858, 533] width 12 height 12
type input "10.54"
type input "6.52"
type input "11.90"
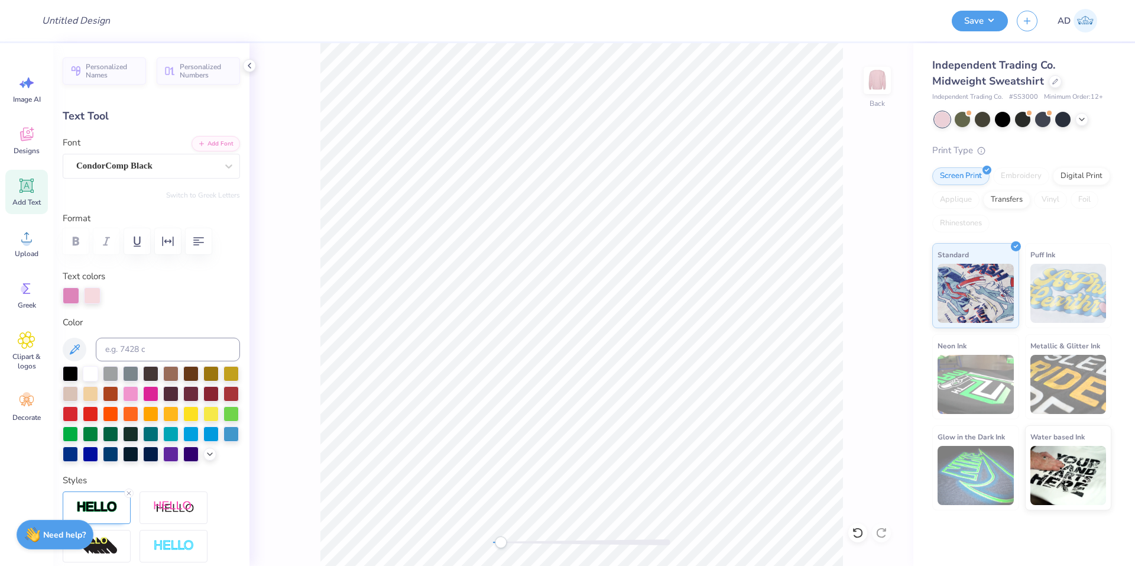
type input "7.03"
type input "2.41"
type input "2.00"
click at [202, 167] on div "CondorComp Black" at bounding box center [146, 166] width 143 height 18
click at [202, 167] on div "CondorComp Black" at bounding box center [146, 166] width 141 height 14
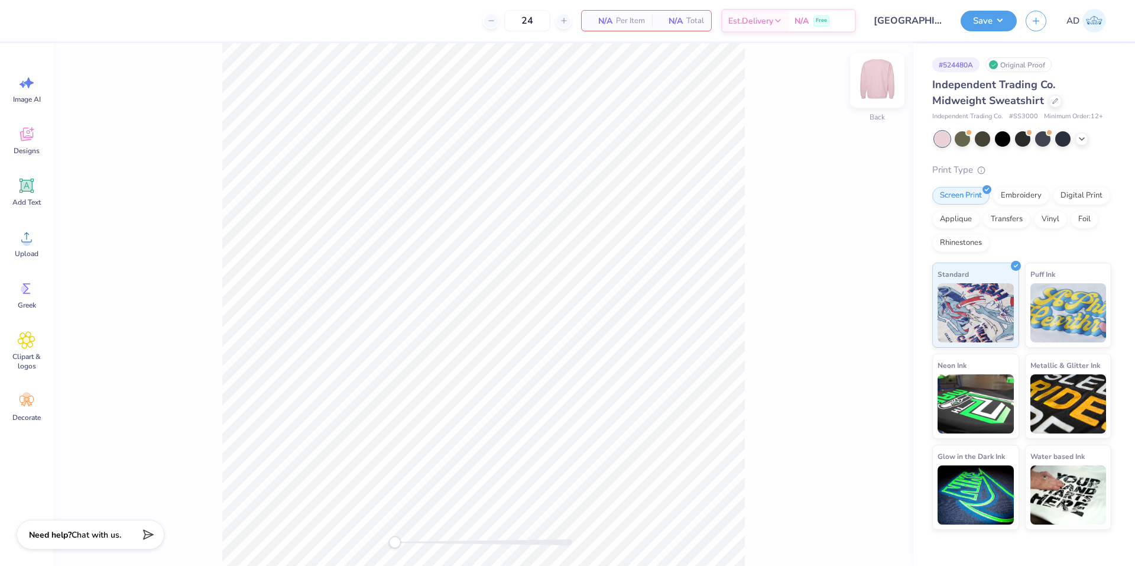
click at [875, 62] on img at bounding box center [877, 80] width 47 height 47
click at [26, 245] on circle at bounding box center [26, 242] width 8 height 8
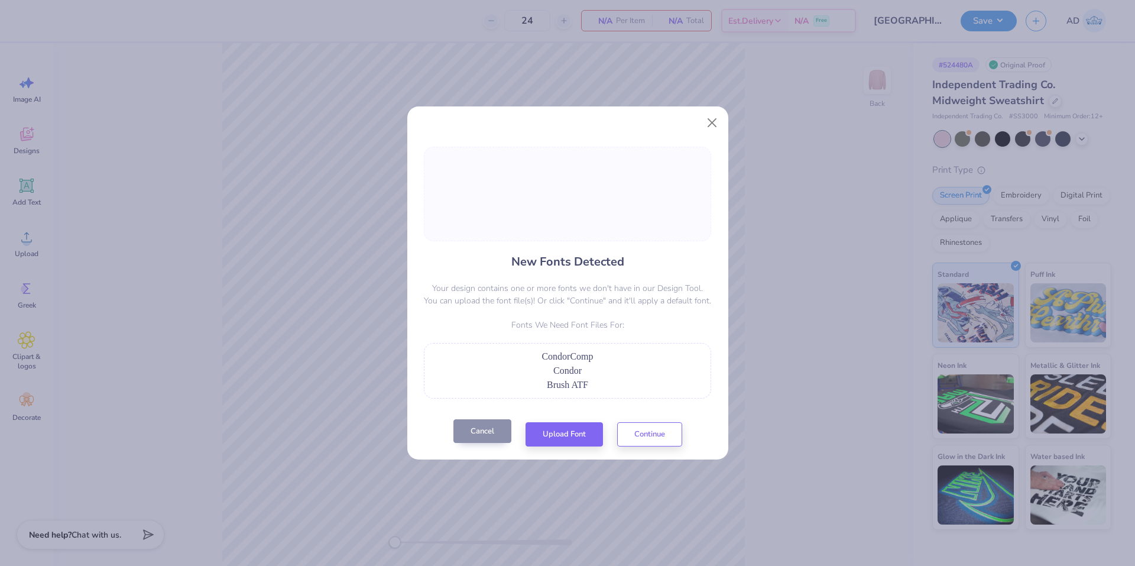
click at [492, 431] on button "Cancel" at bounding box center [482, 431] width 58 height 24
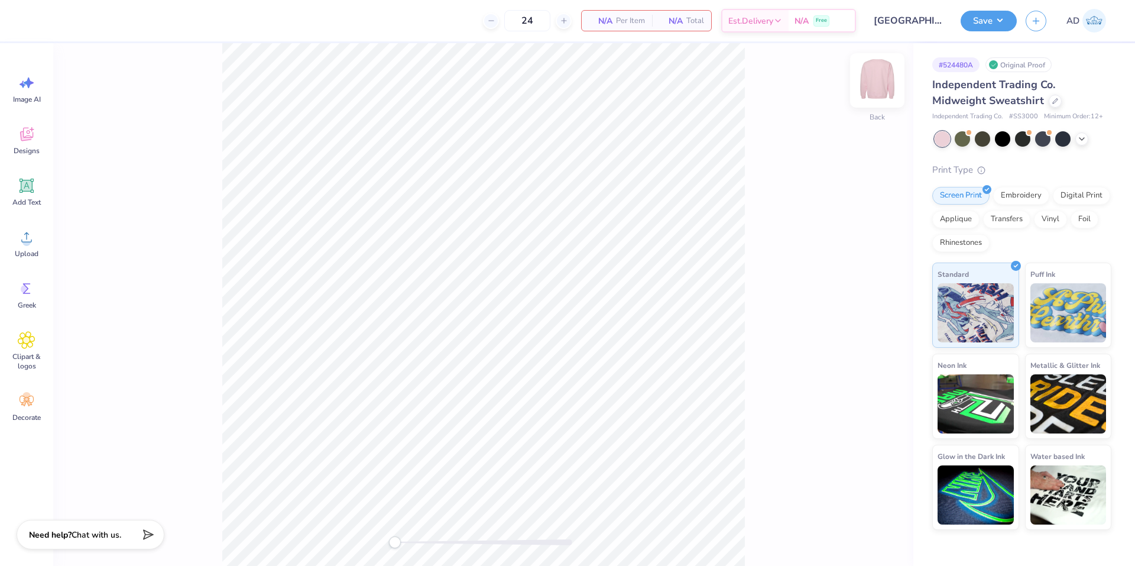
click at [885, 83] on img at bounding box center [877, 80] width 47 height 47
click at [18, 238] on icon at bounding box center [27, 237] width 18 height 18
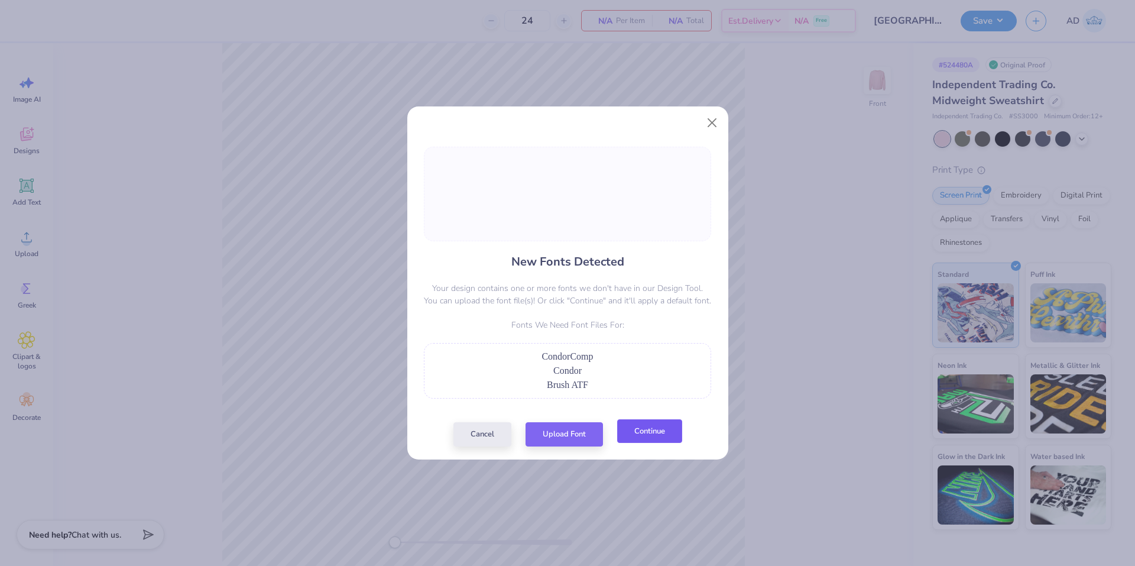
click at [655, 442] on button "Continue" at bounding box center [649, 431] width 65 height 24
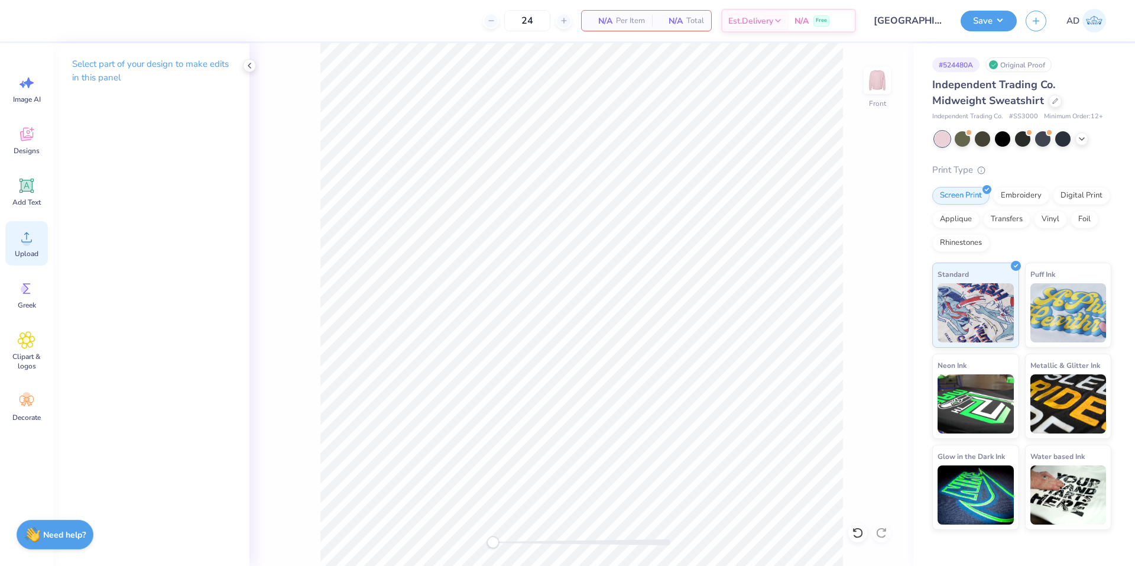
click at [27, 238] on circle at bounding box center [26, 242] width 8 height 8
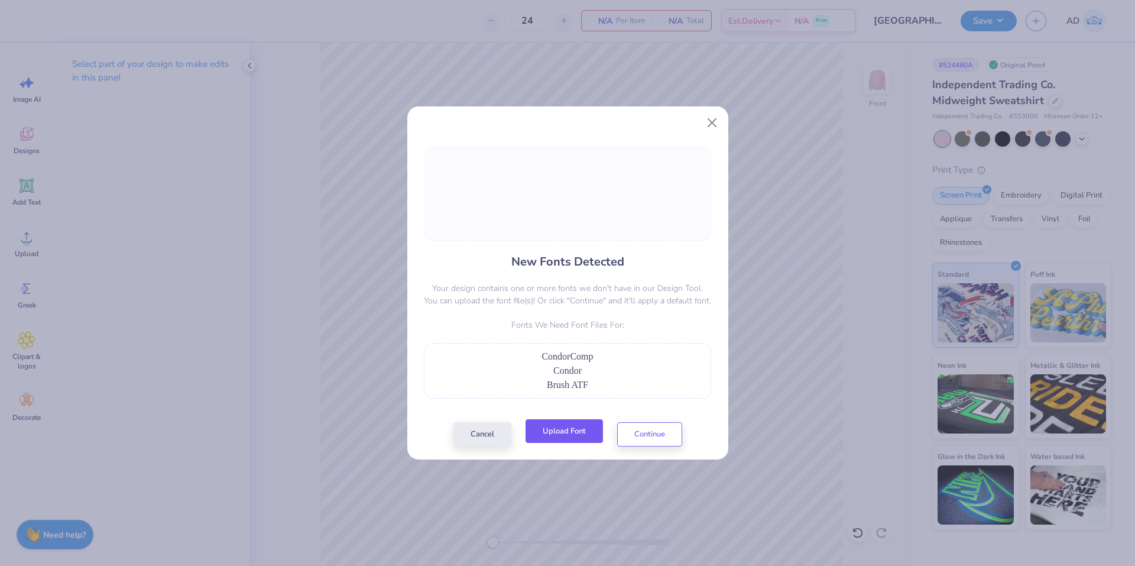
click at [561, 429] on button "Upload Font" at bounding box center [563, 431] width 77 height 24
click at [717, 124] on button "Close" at bounding box center [711, 123] width 22 height 22
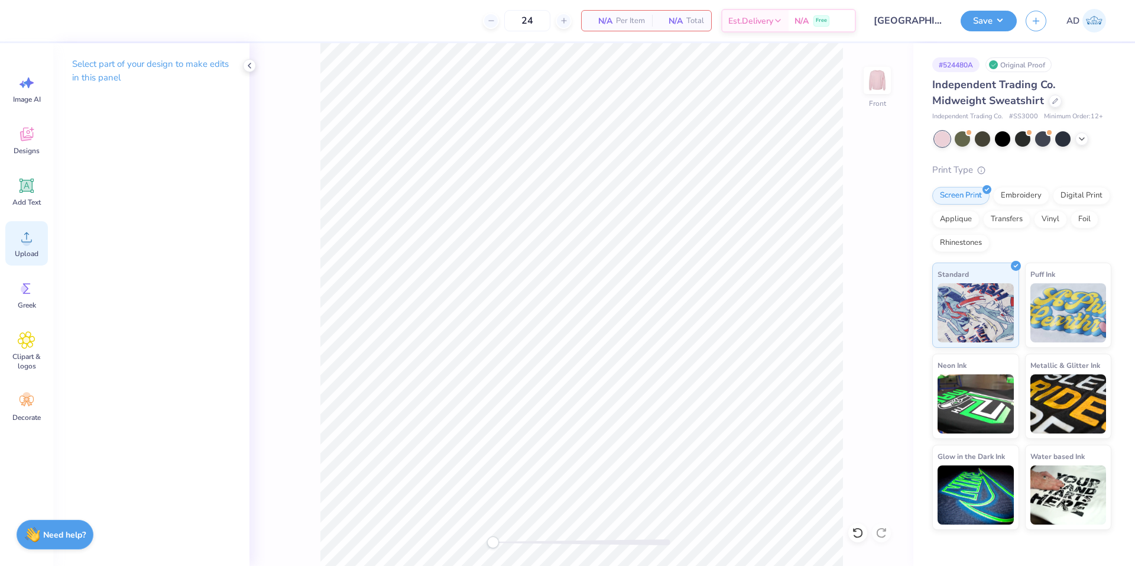
click at [33, 249] on span "Upload" at bounding box center [27, 253] width 24 height 9
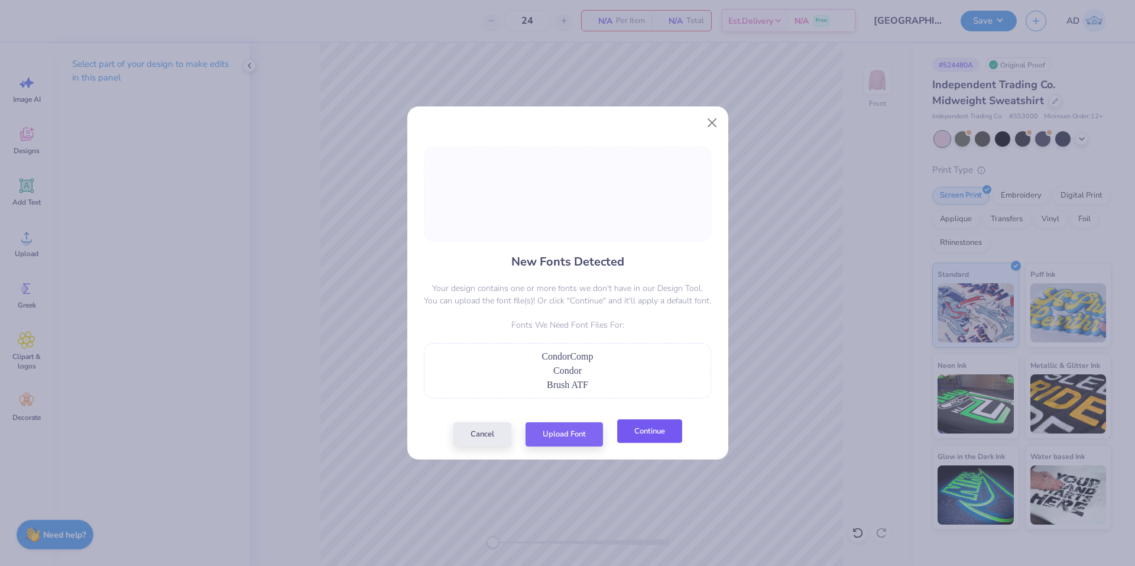
click at [636, 431] on button "Continue" at bounding box center [649, 431] width 65 height 24
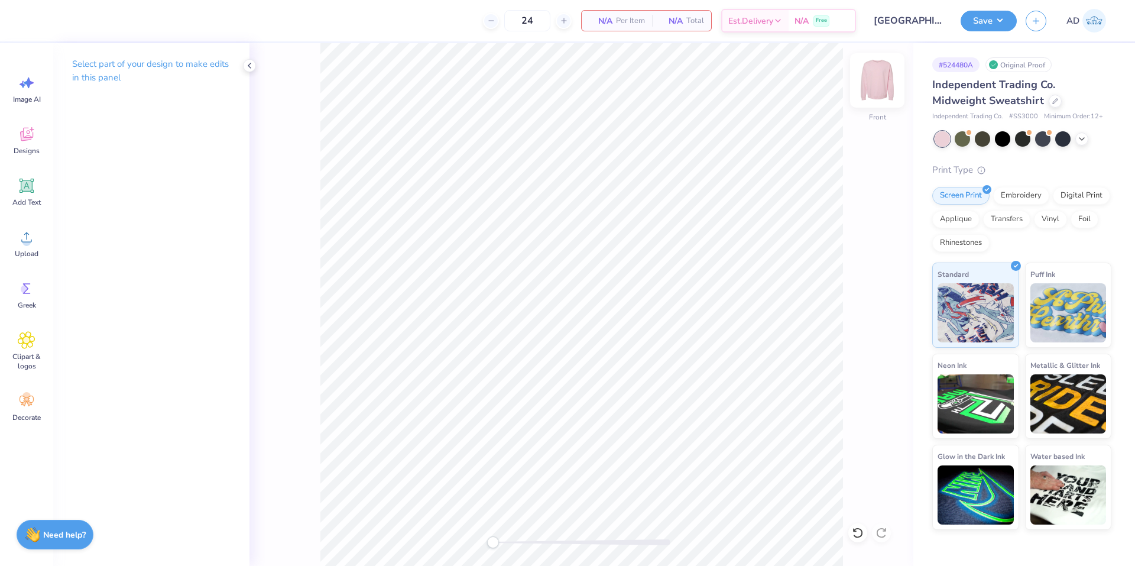
click at [881, 77] on img at bounding box center [877, 80] width 47 height 47
click at [27, 238] on circle at bounding box center [26, 242] width 8 height 8
click at [25, 236] on icon at bounding box center [27, 237] width 18 height 18
click at [28, 238] on circle at bounding box center [26, 242] width 8 height 8
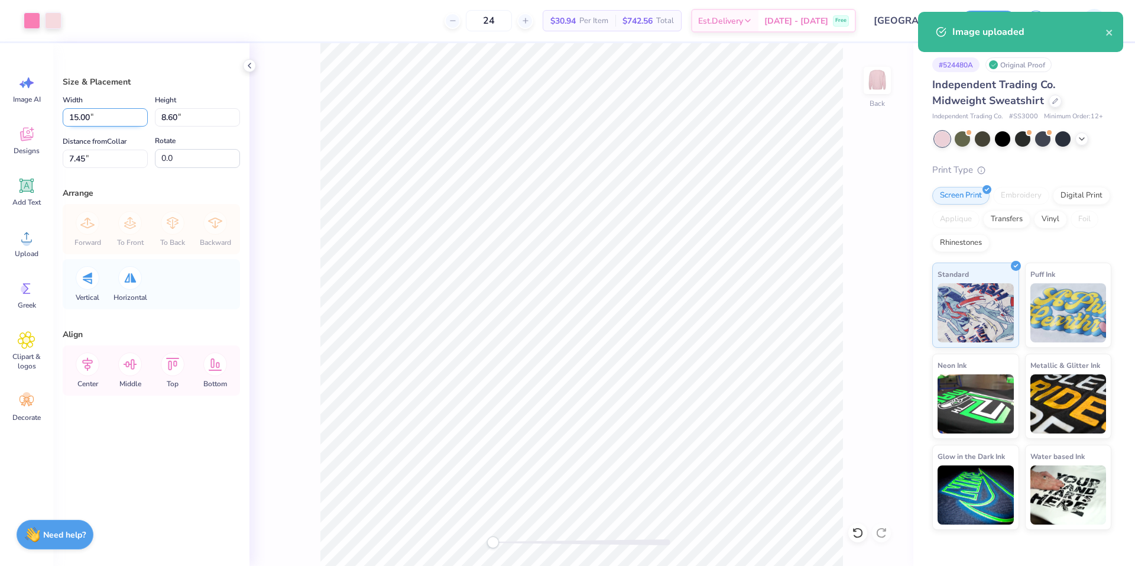
click at [106, 115] on input "15.00" at bounding box center [105, 117] width 85 height 18
click at [100, 158] on input "7.45" at bounding box center [105, 159] width 85 height 18
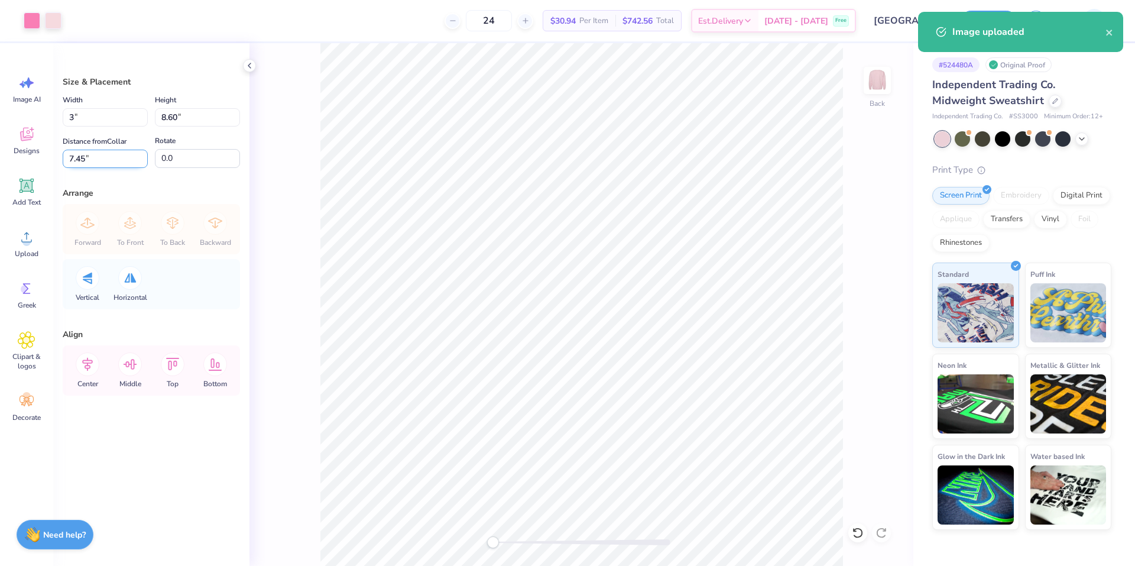
click at [100, 158] on input "7.45" at bounding box center [105, 159] width 85 height 18
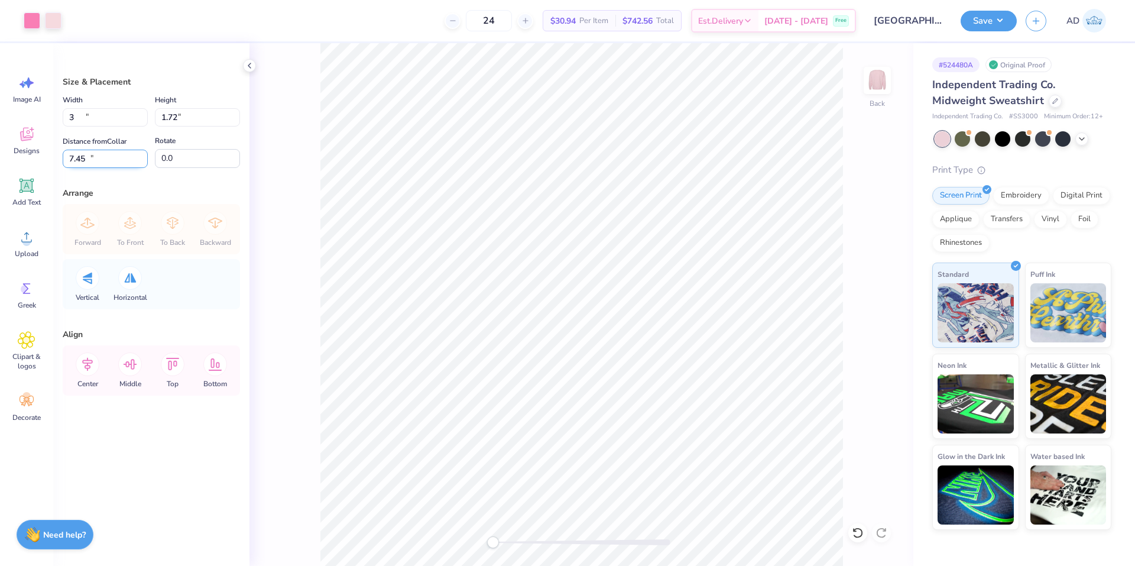
type input "3.00"
type input "1.72"
click at [102, 158] on input "10.89" at bounding box center [105, 159] width 85 height 18
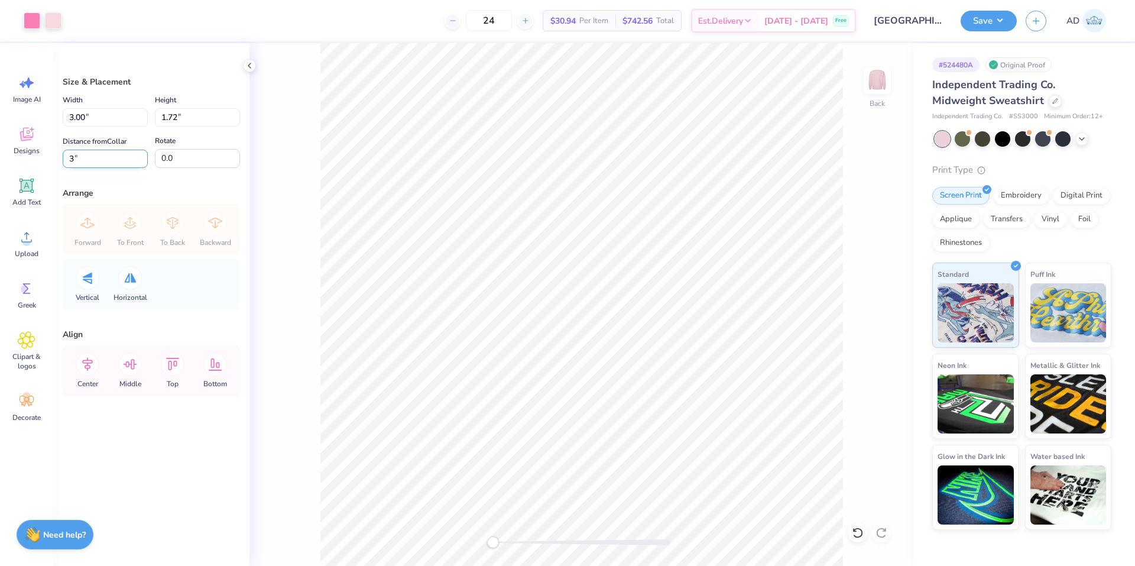
type input "3"
click at [118, 118] on input "3.00" at bounding box center [105, 117] width 85 height 18
type input "4.00"
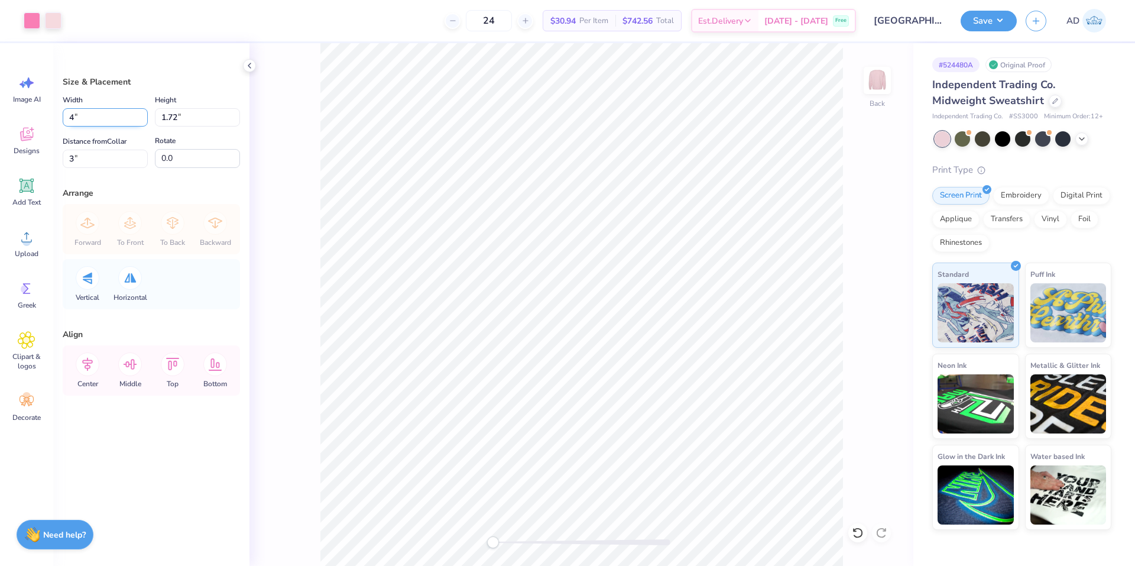
type input "2.29"
click at [118, 156] on input "2.71" at bounding box center [105, 159] width 85 height 18
type input "3"
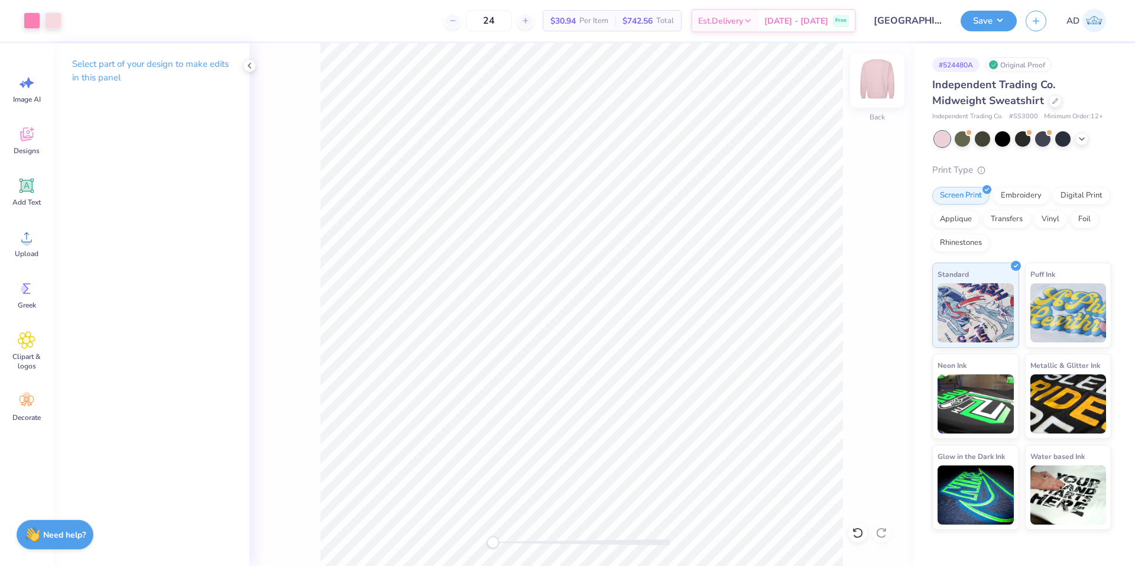
click at [872, 85] on img at bounding box center [877, 80] width 47 height 47
click at [27, 251] on span "Upload" at bounding box center [27, 253] width 24 height 9
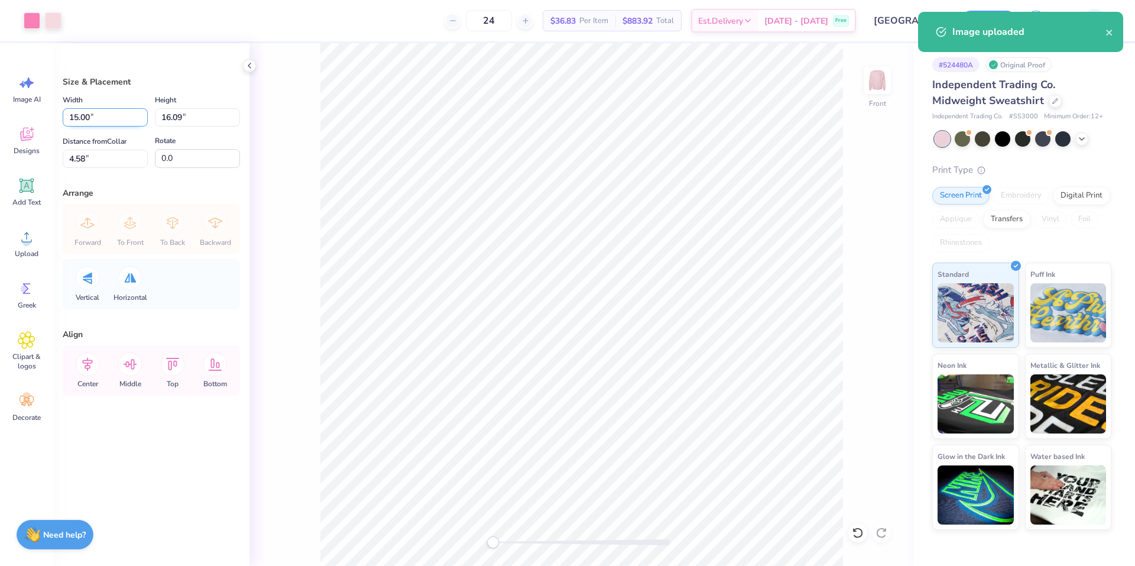
click at [111, 114] on input "15.00" at bounding box center [105, 117] width 85 height 18
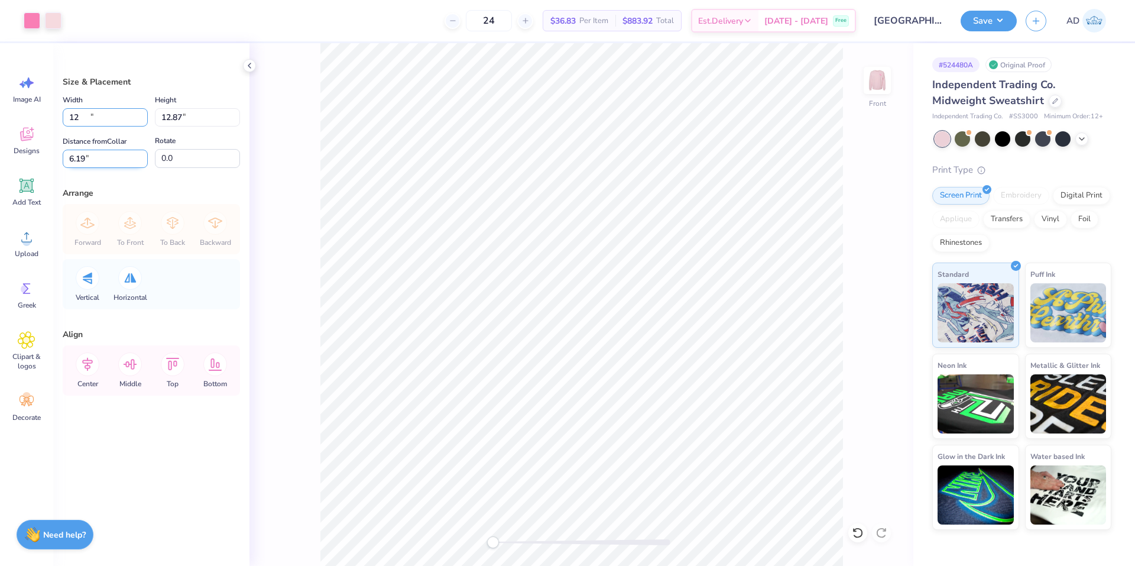
type input "12.00"
type input "12.87"
click at [109, 157] on input "6.19" at bounding box center [105, 159] width 85 height 18
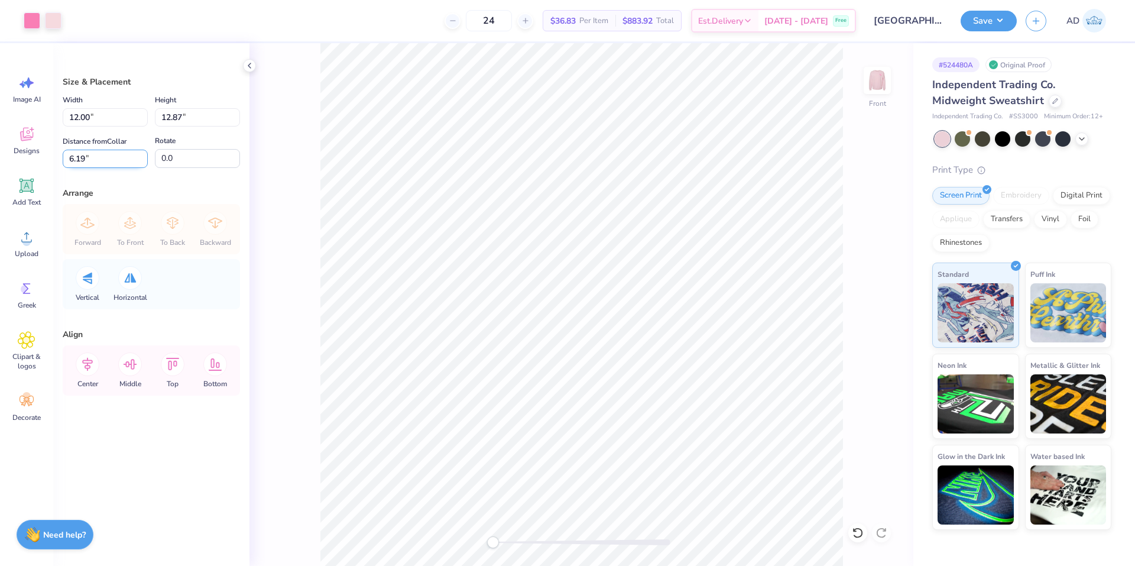
click at [96, 157] on input "6.19" at bounding box center [105, 159] width 85 height 18
drag, startPoint x: 93, startPoint y: 157, endPoint x: 56, endPoint y: 157, distance: 37.2
click at [56, 157] on div "Size & Placement Width 12.00 12.00 " Height 12.87 12.87 " Distance from Collar …" at bounding box center [151, 304] width 196 height 523
type input "3"
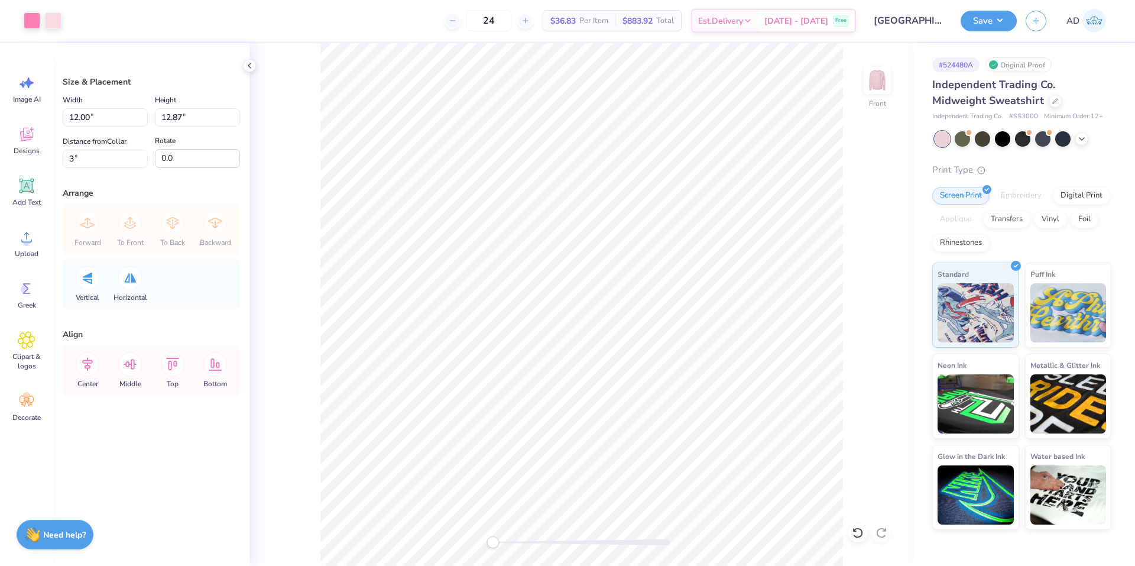
click at [214, 191] on div "Arrange" at bounding box center [151, 193] width 177 height 12
click at [884, 82] on img at bounding box center [877, 80] width 47 height 47
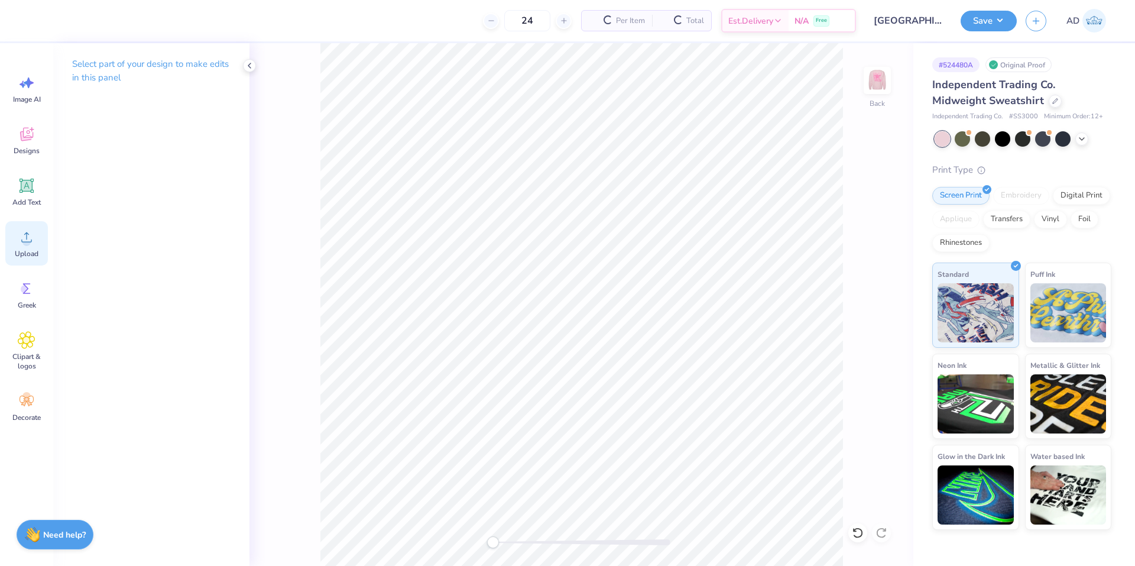
click at [32, 235] on icon at bounding box center [27, 237] width 18 height 18
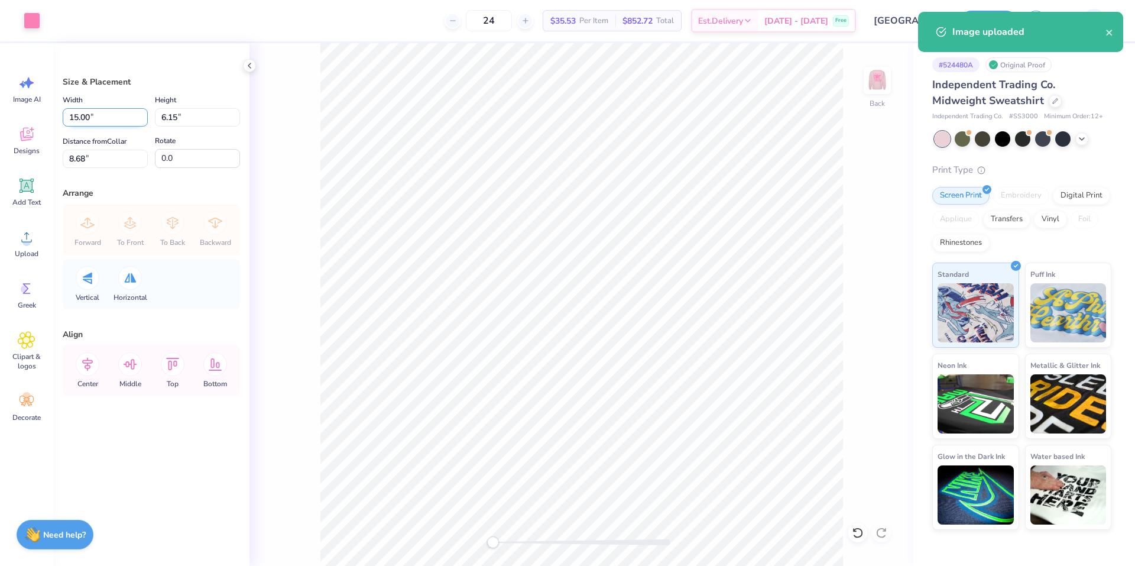
click at [107, 109] on input "15.00" at bounding box center [105, 117] width 85 height 18
click at [108, 109] on input "15.00" at bounding box center [105, 117] width 85 height 18
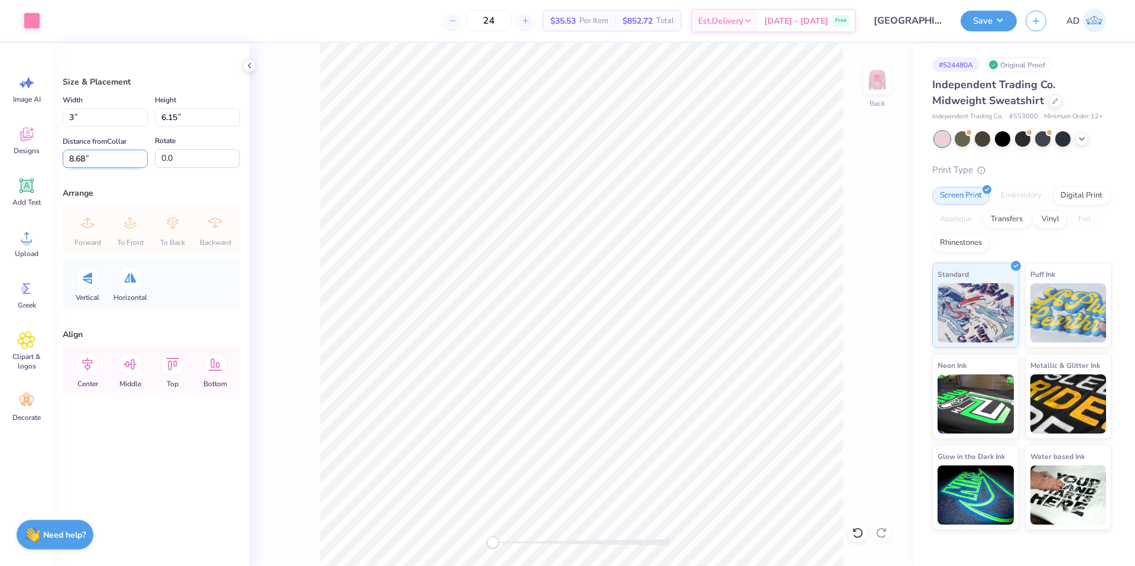
click at [105, 160] on input "8.68" at bounding box center [105, 159] width 85 height 18
type input "3.00"
type input "1.23"
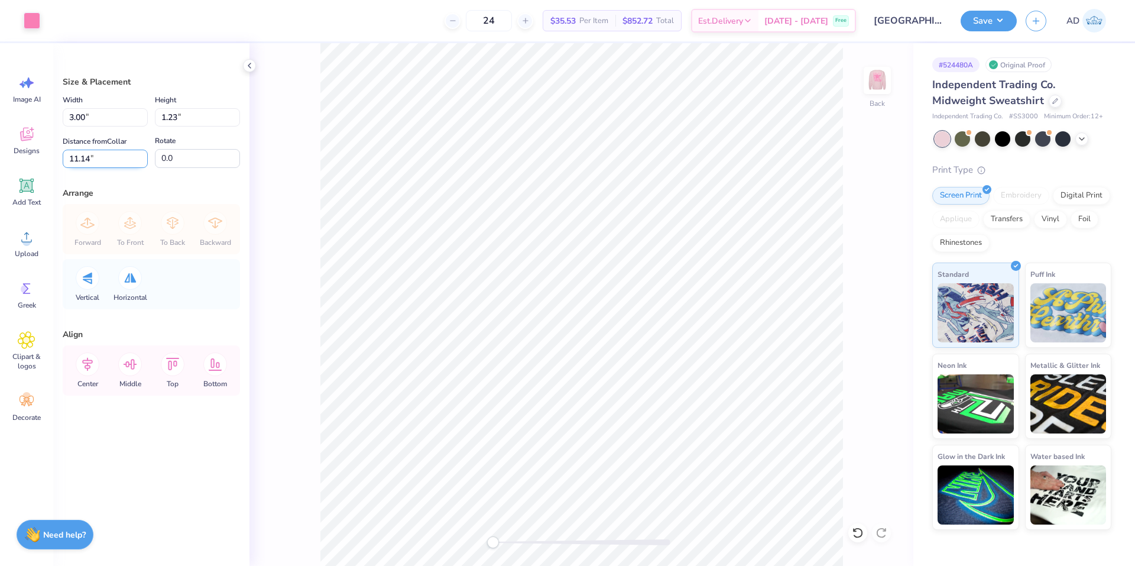
click at [103, 156] on input "11.14" at bounding box center [105, 159] width 85 height 18
type input "3"
click at [122, 189] on div "Arrange" at bounding box center [151, 193] width 177 height 12
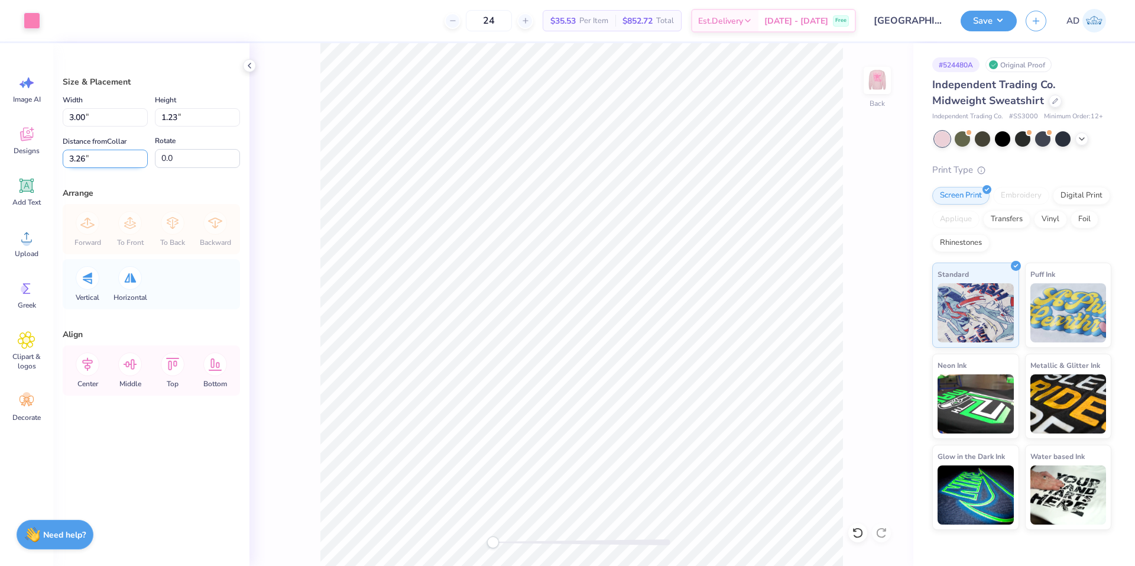
click at [107, 160] on input "3.26" at bounding box center [105, 159] width 85 height 18
type input "3"
click at [118, 160] on input "3.26" at bounding box center [105, 159] width 85 height 18
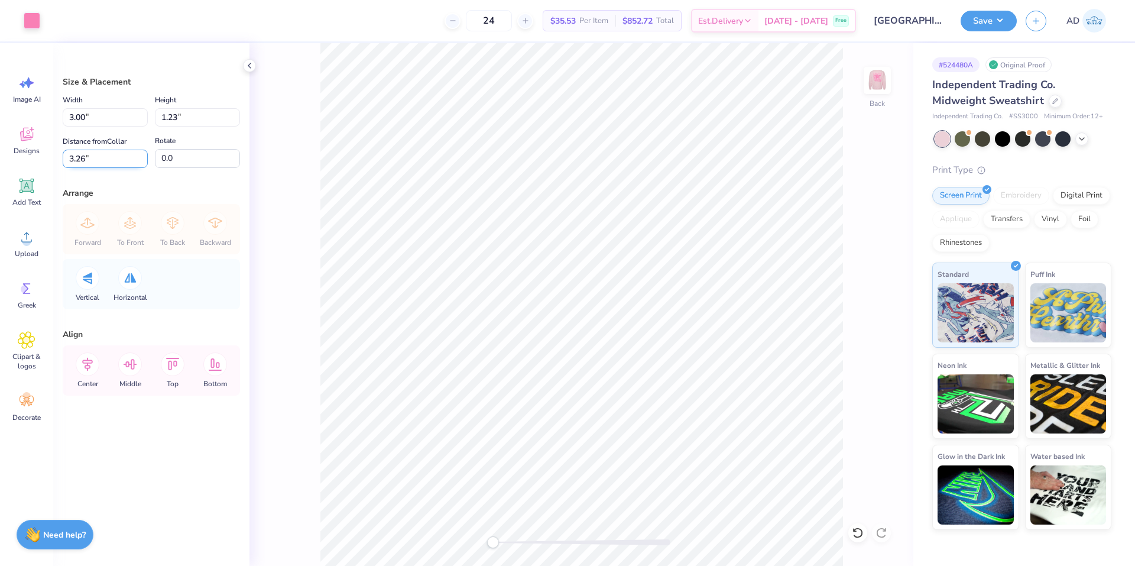
click at [118, 160] on input "3.26" at bounding box center [105, 159] width 85 height 18
type input "3"
click at [151, 193] on div "Arrange" at bounding box center [151, 193] width 177 height 12
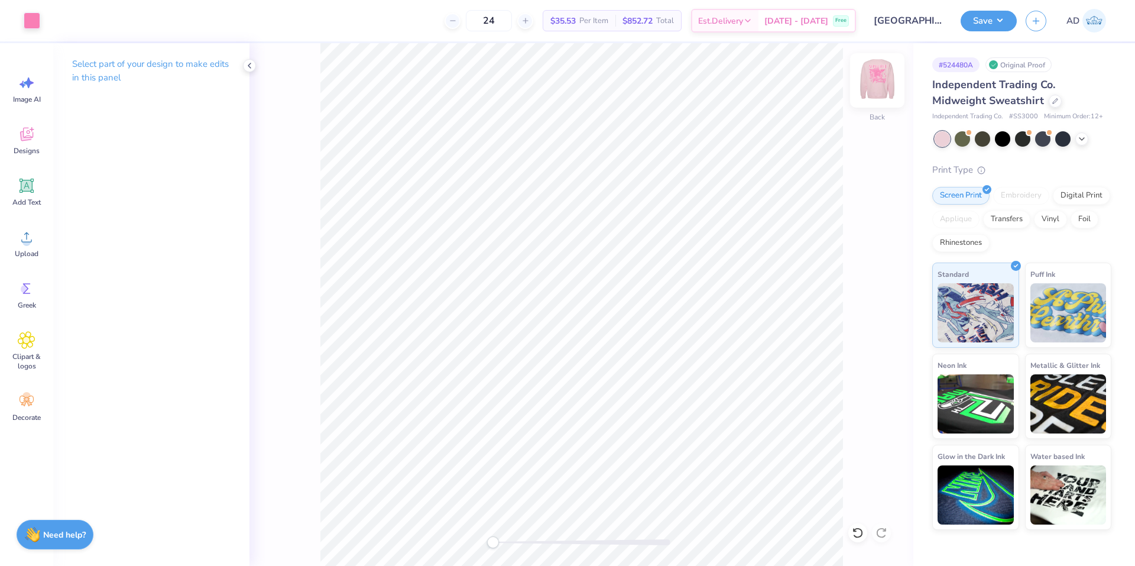
click at [877, 82] on img at bounding box center [877, 80] width 47 height 47
click at [249, 66] on icon at bounding box center [249, 65] width 9 height 9
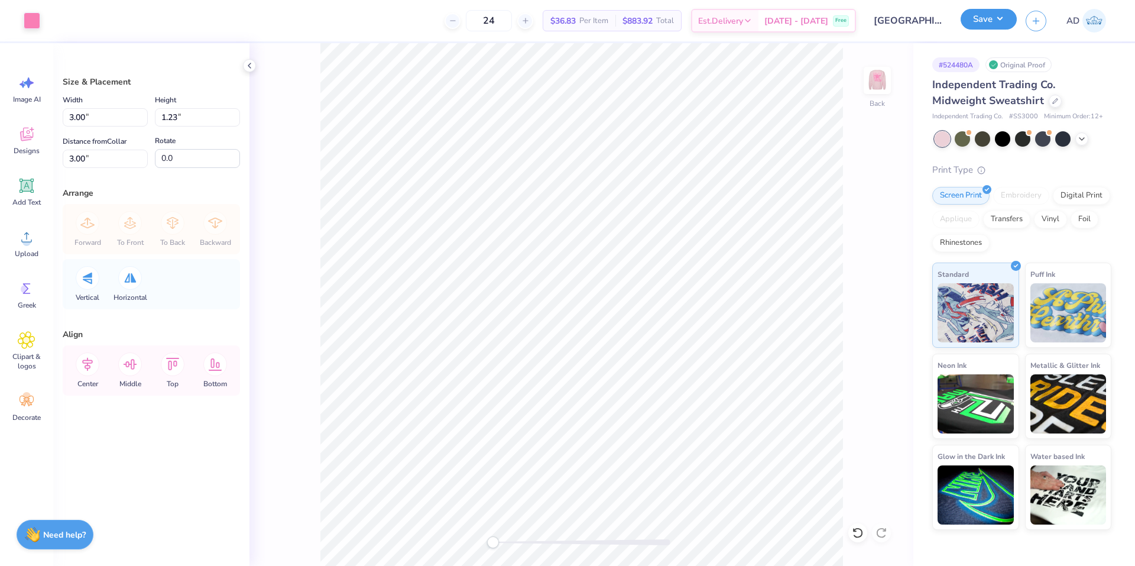
click at [999, 21] on button "Save" at bounding box center [989, 19] width 56 height 21
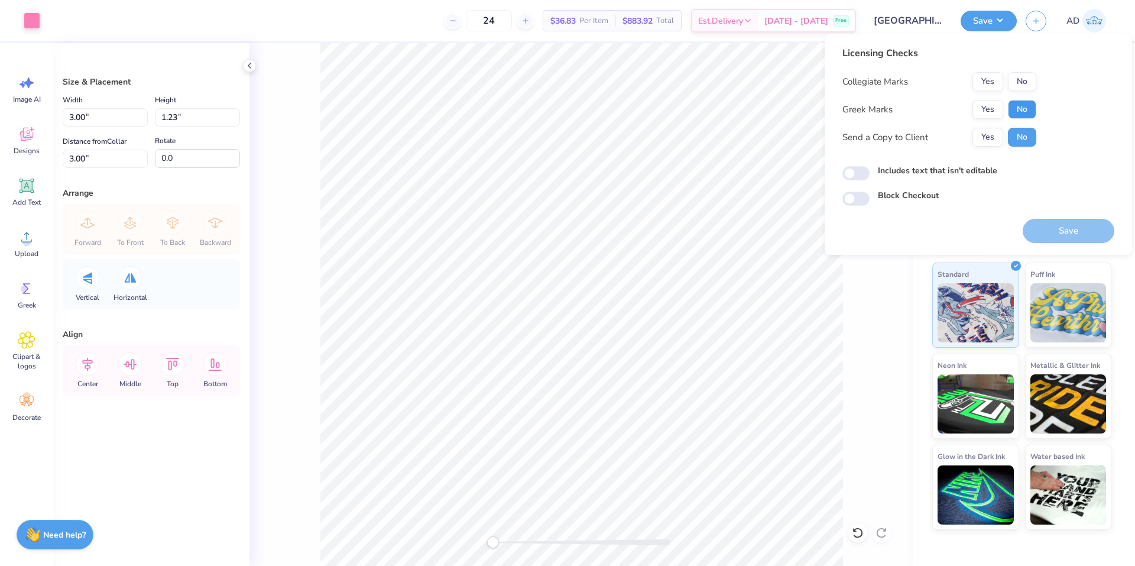
click at [1013, 108] on button "No" at bounding box center [1022, 109] width 28 height 19
click at [990, 110] on button "Yes" at bounding box center [987, 109] width 31 height 19
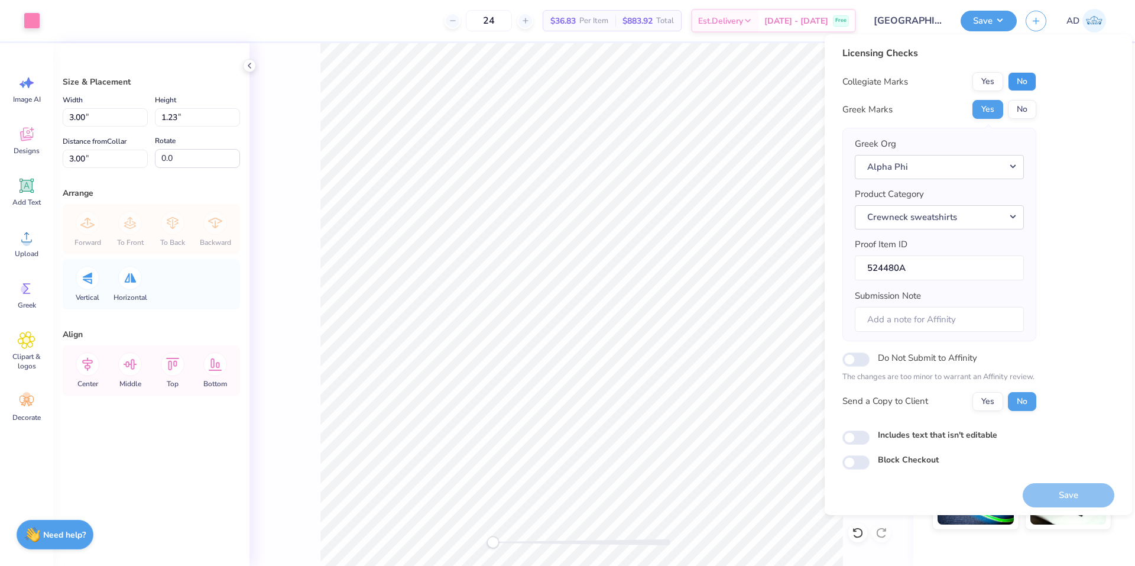
click at [1020, 85] on button "No" at bounding box center [1022, 81] width 28 height 19
click at [997, 405] on button "Yes" at bounding box center [987, 399] width 31 height 19
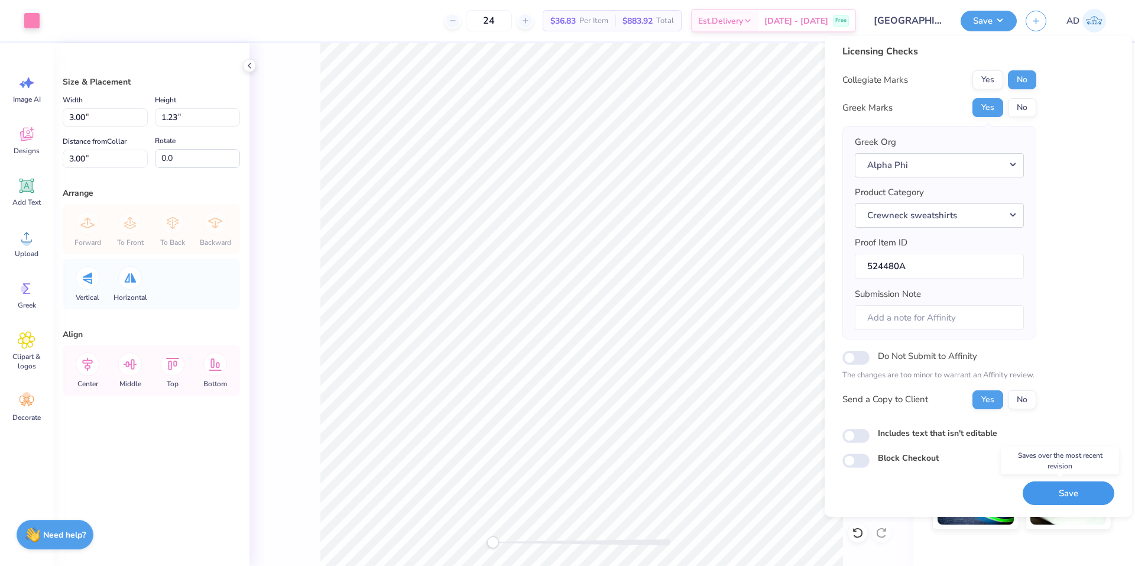
click at [1047, 492] on button "Save" at bounding box center [1069, 493] width 92 height 24
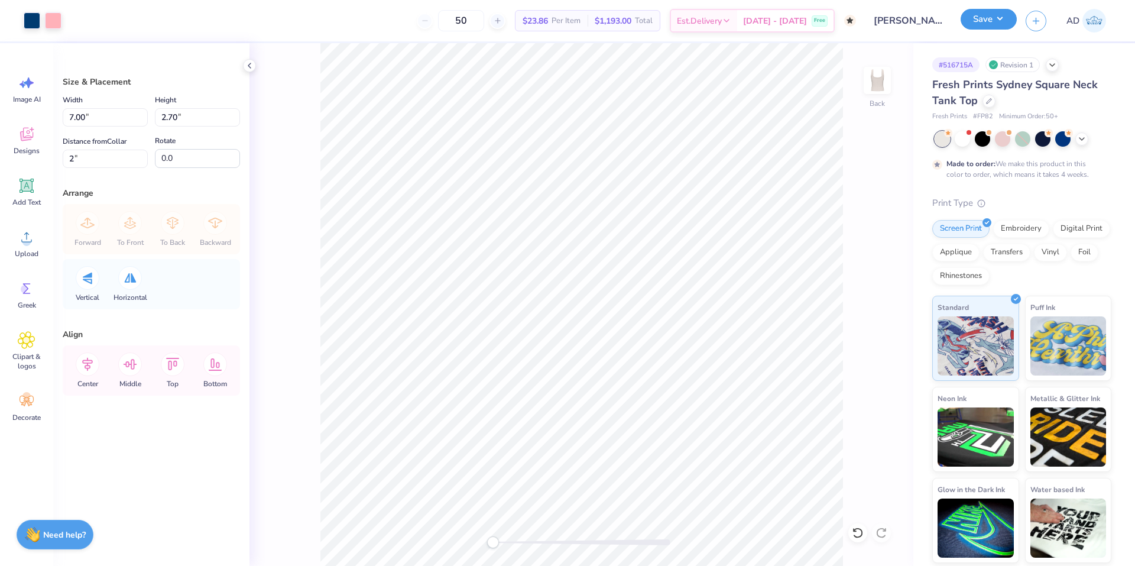
click at [991, 25] on button "Save" at bounding box center [989, 19] width 56 height 21
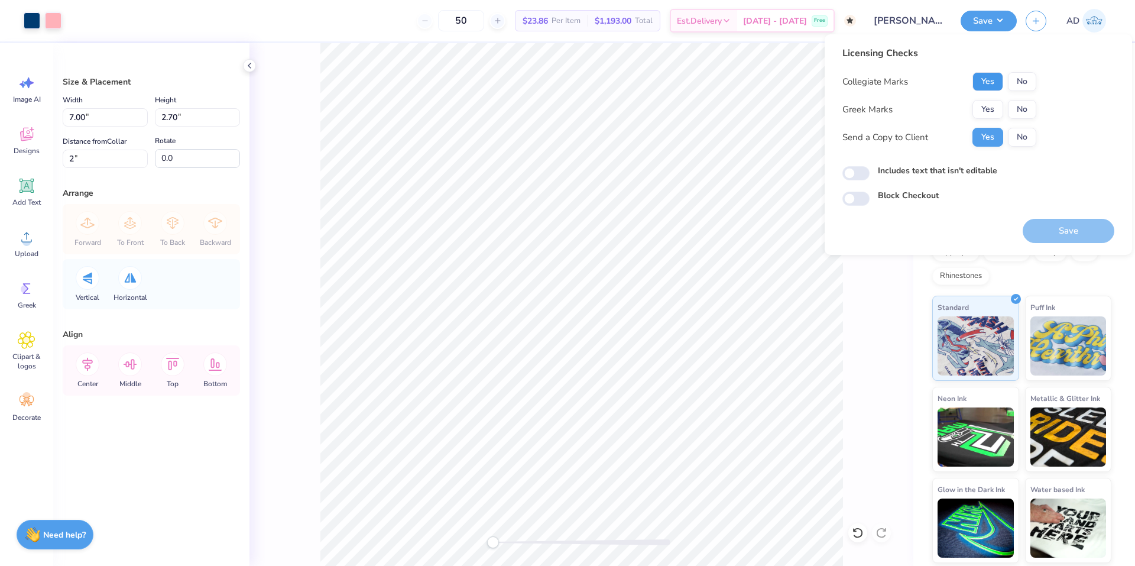
click at [994, 76] on button "Yes" at bounding box center [987, 81] width 31 height 19
click at [1018, 75] on button "No" at bounding box center [1022, 81] width 28 height 19
click at [991, 112] on button "Yes" at bounding box center [987, 109] width 31 height 19
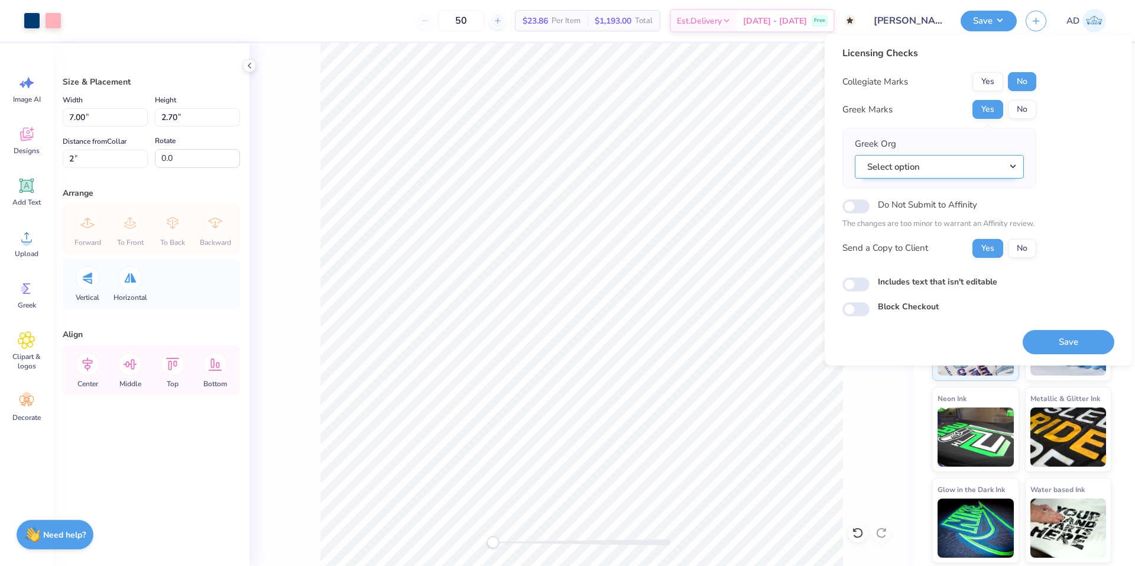
click at [952, 172] on button "Select option" at bounding box center [939, 167] width 169 height 24
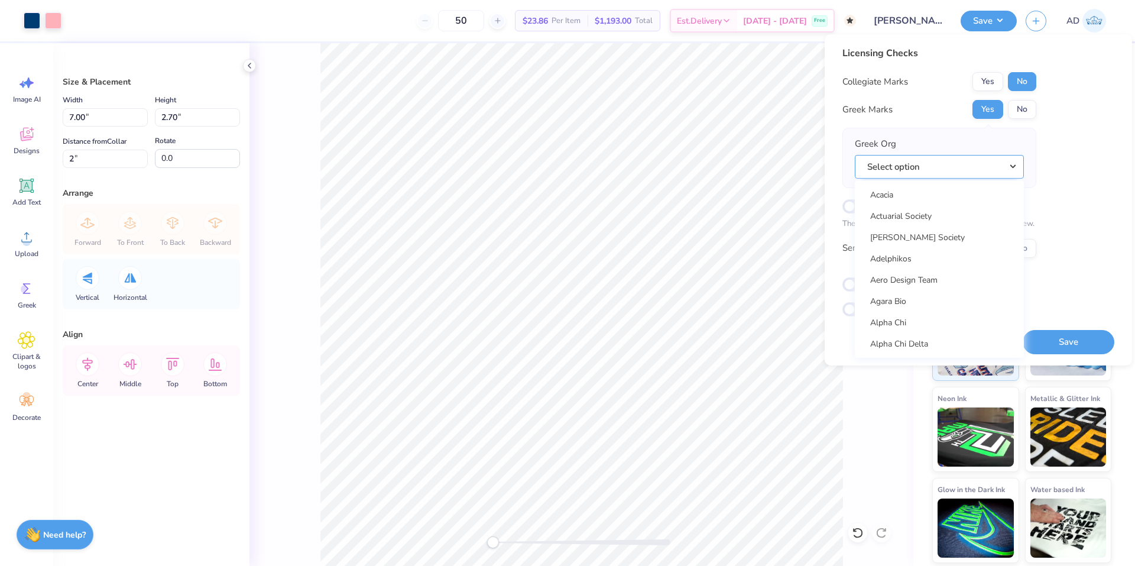
click at [952, 172] on button "Select option" at bounding box center [939, 167] width 169 height 24
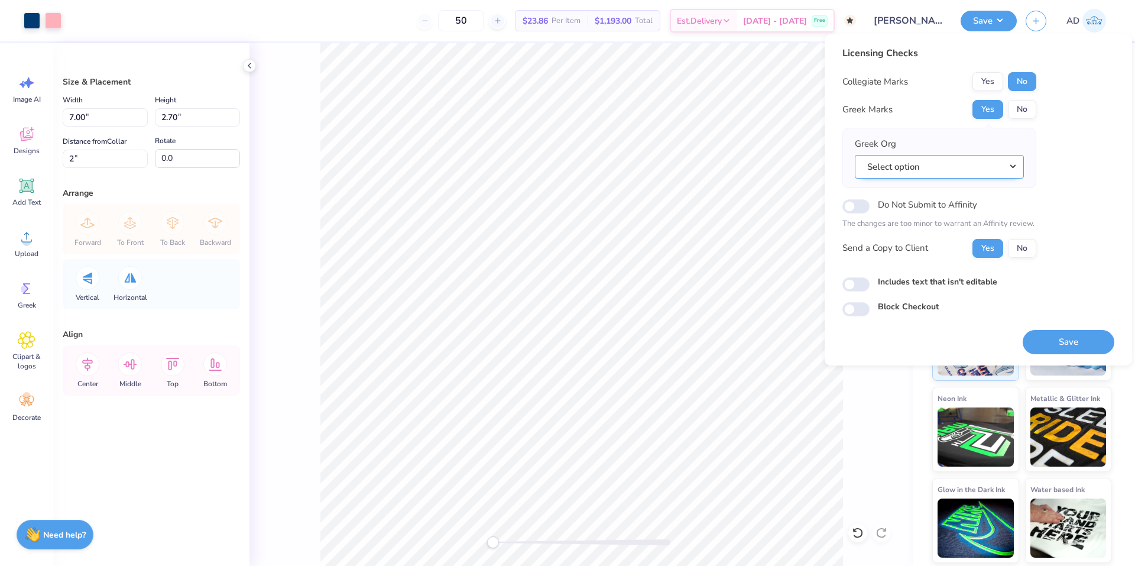
click at [951, 169] on button "Select option" at bounding box center [939, 167] width 169 height 24
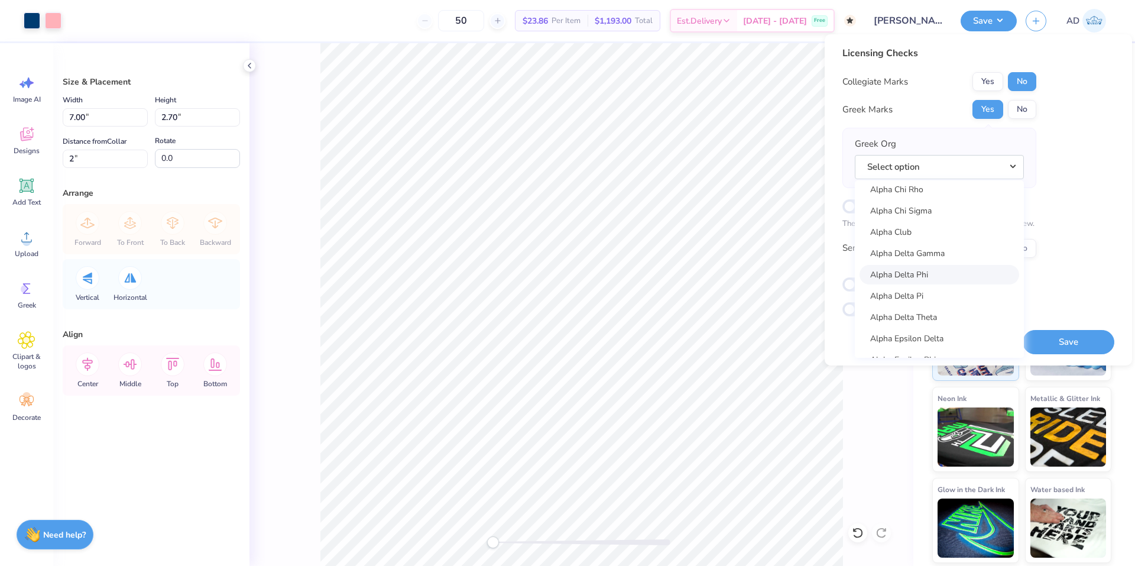
scroll to position [296, 0]
click at [943, 346] on link "Alpha Gamma Delta" at bounding box center [939, 346] width 160 height 20
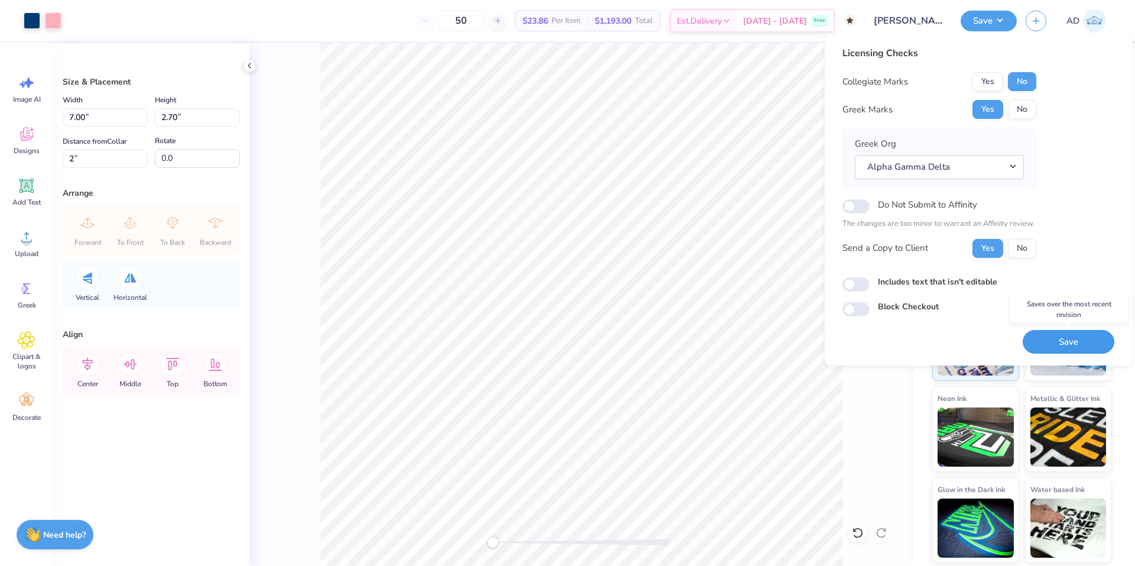
click at [1047, 350] on button "Save" at bounding box center [1069, 342] width 92 height 24
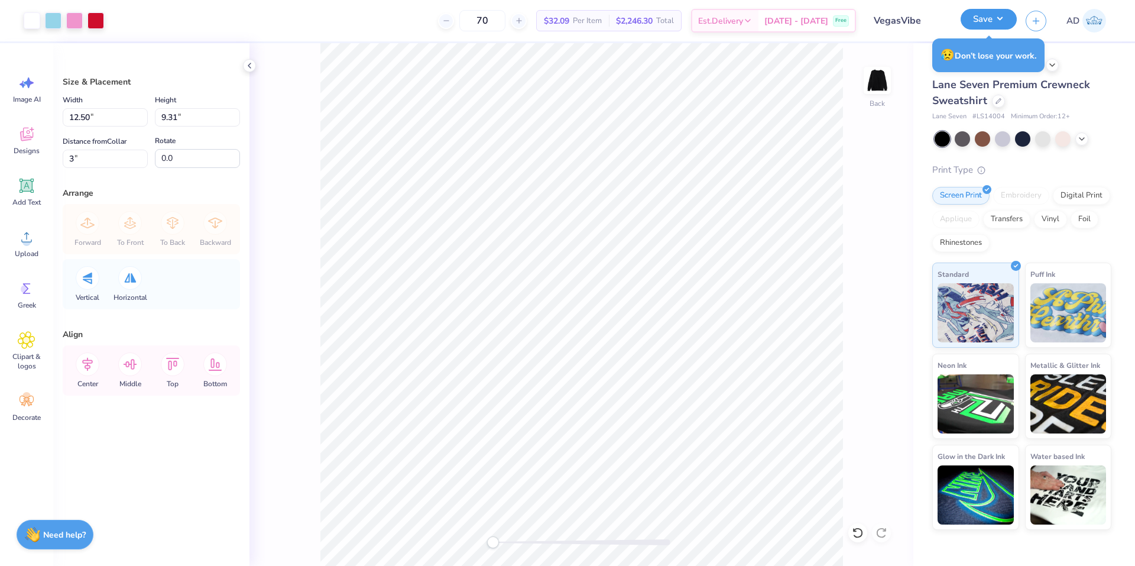
click at [992, 19] on button "Save" at bounding box center [989, 19] width 56 height 21
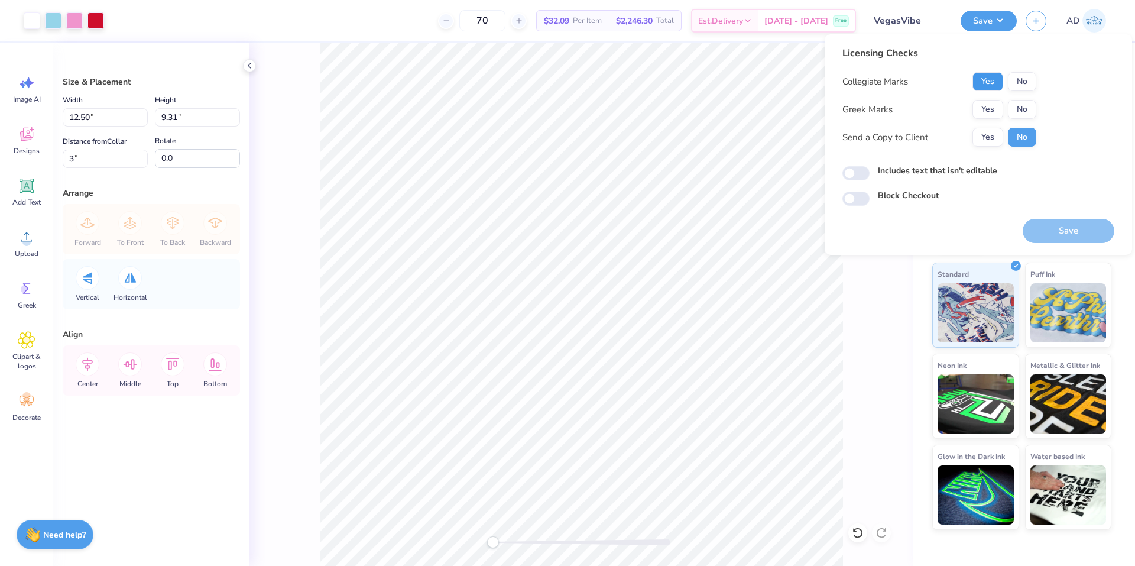
click at [982, 86] on button "Yes" at bounding box center [987, 81] width 31 height 19
click at [985, 80] on button "Yes" at bounding box center [987, 81] width 31 height 19
click at [1016, 80] on button "No" at bounding box center [1022, 81] width 28 height 19
click at [990, 101] on button "Yes" at bounding box center [987, 109] width 31 height 19
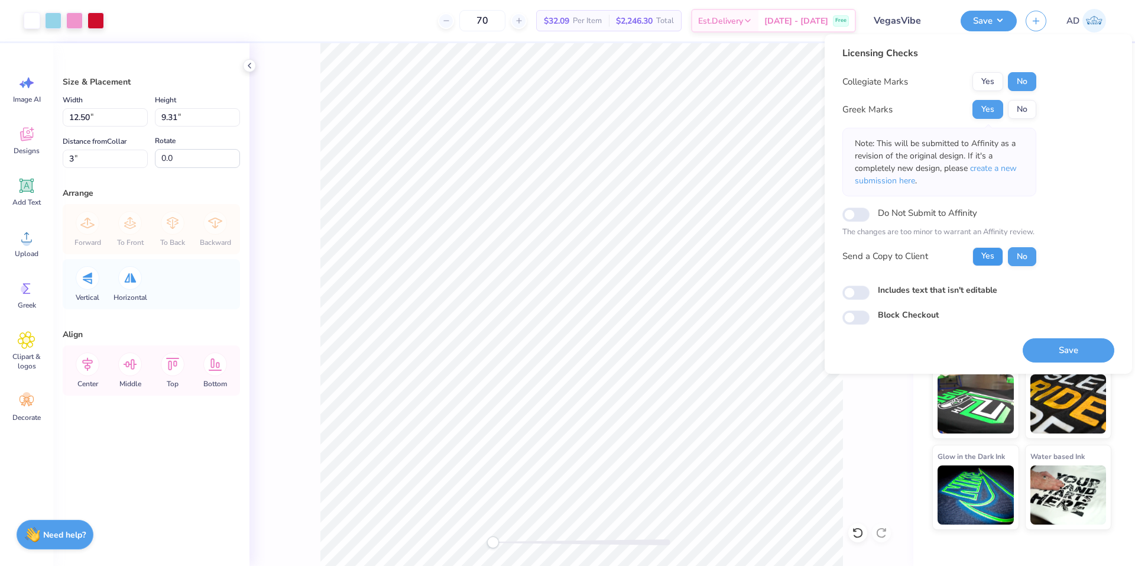
click at [978, 255] on button "Yes" at bounding box center [987, 256] width 31 height 19
click at [1081, 353] on button "Save" at bounding box center [1069, 350] width 92 height 24
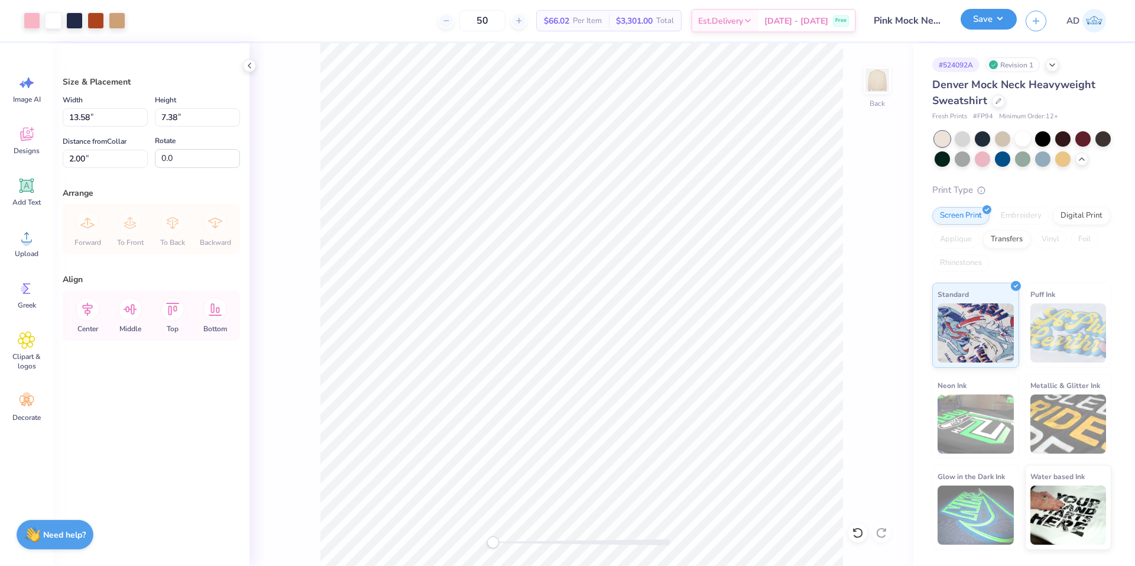
click at [996, 14] on button "Save" at bounding box center [989, 19] width 56 height 21
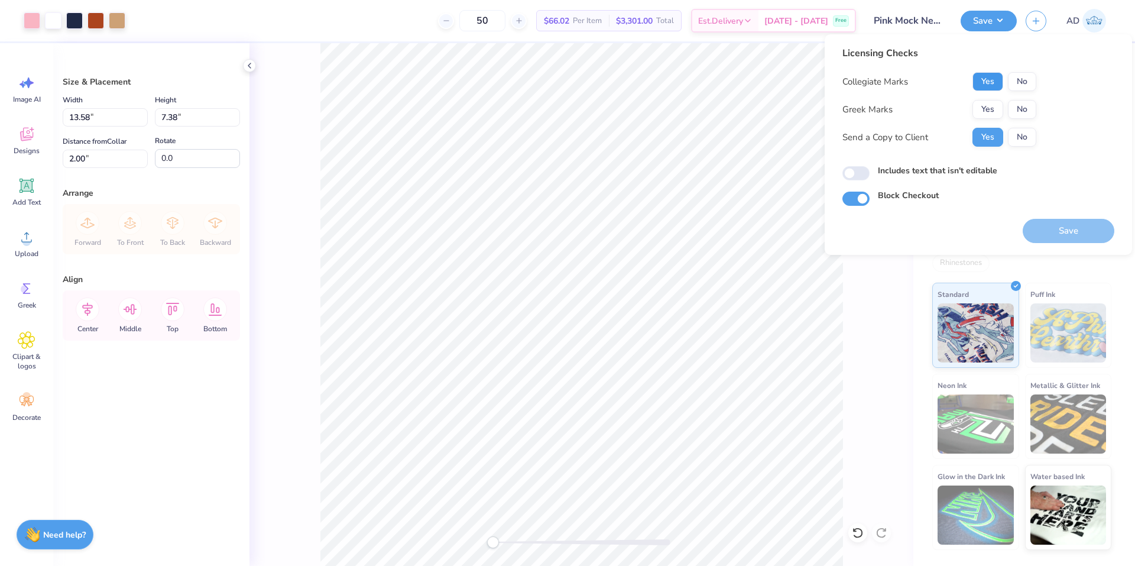
click at [987, 79] on button "Yes" at bounding box center [987, 81] width 31 height 19
click at [994, 102] on button "Yes" at bounding box center [987, 109] width 31 height 19
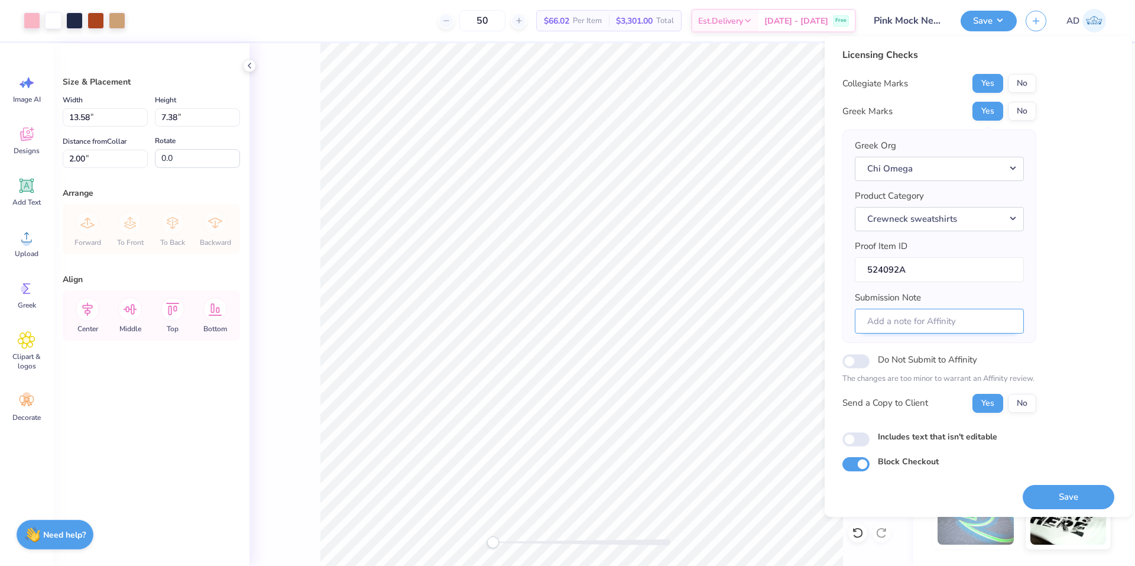
scroll to position [4, 0]
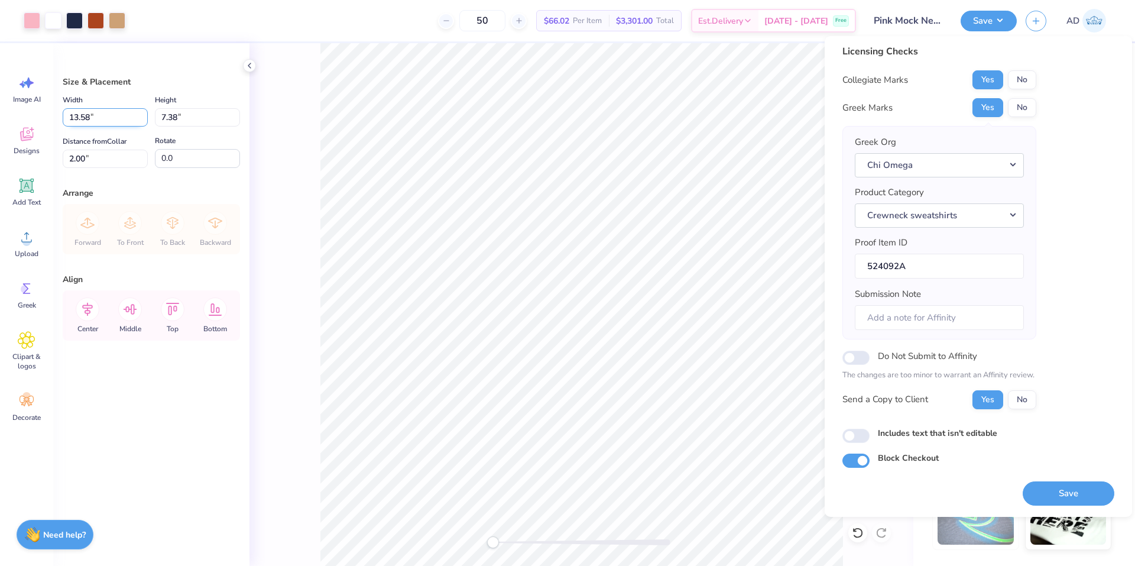
click at [116, 116] on input "13.58" at bounding box center [105, 117] width 85 height 18
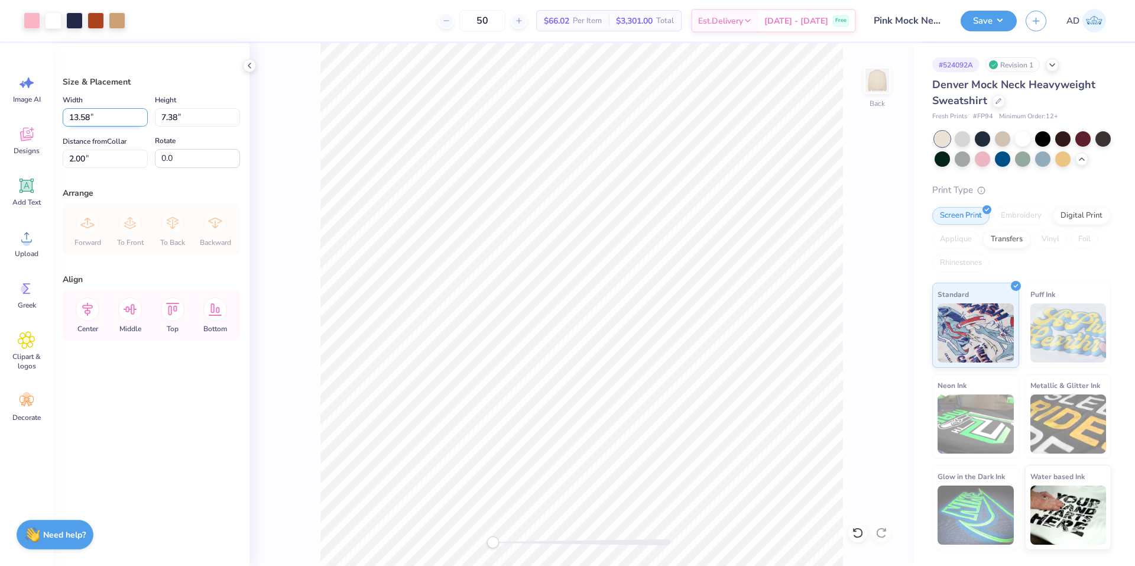
click at [117, 116] on input "13.58" at bounding box center [105, 117] width 85 height 18
click at [186, 197] on div "Arrange" at bounding box center [151, 193] width 177 height 12
type input "12.00"
type input "6.52"
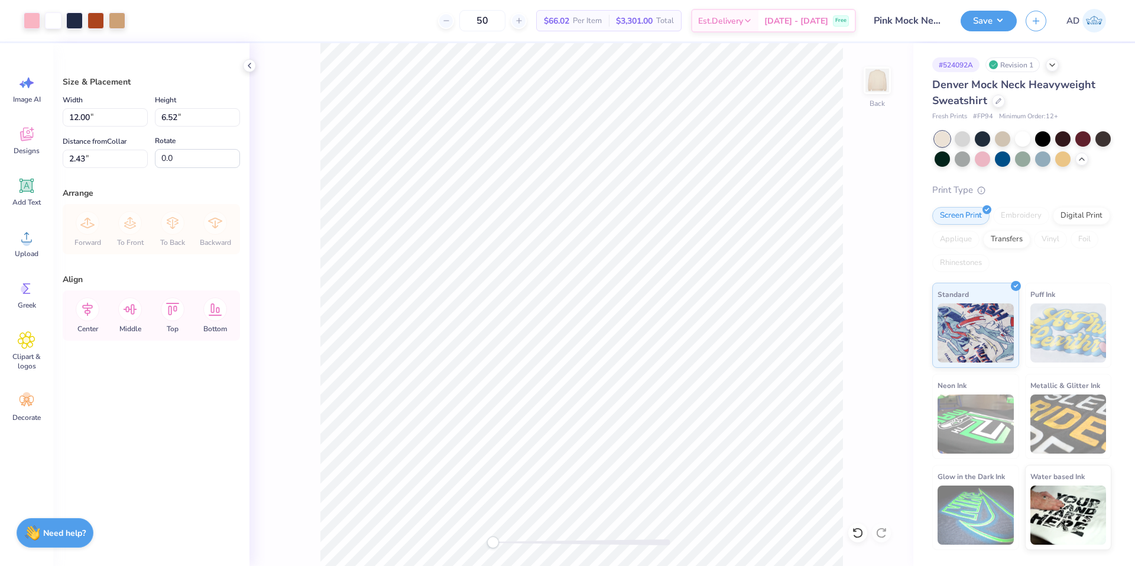
type input "2.43"
click at [144, 495] on div "Size & Placement Width 12.00 12.00 " Height 6.52 6.52 " Distance from Collar 2.…" at bounding box center [151, 304] width 196 height 523
drag, startPoint x: 89, startPoint y: 113, endPoint x: 82, endPoint y: 115, distance: 6.7
click at [82, 115] on input "12.00" at bounding box center [105, 117] width 85 height 18
type input "12.50"
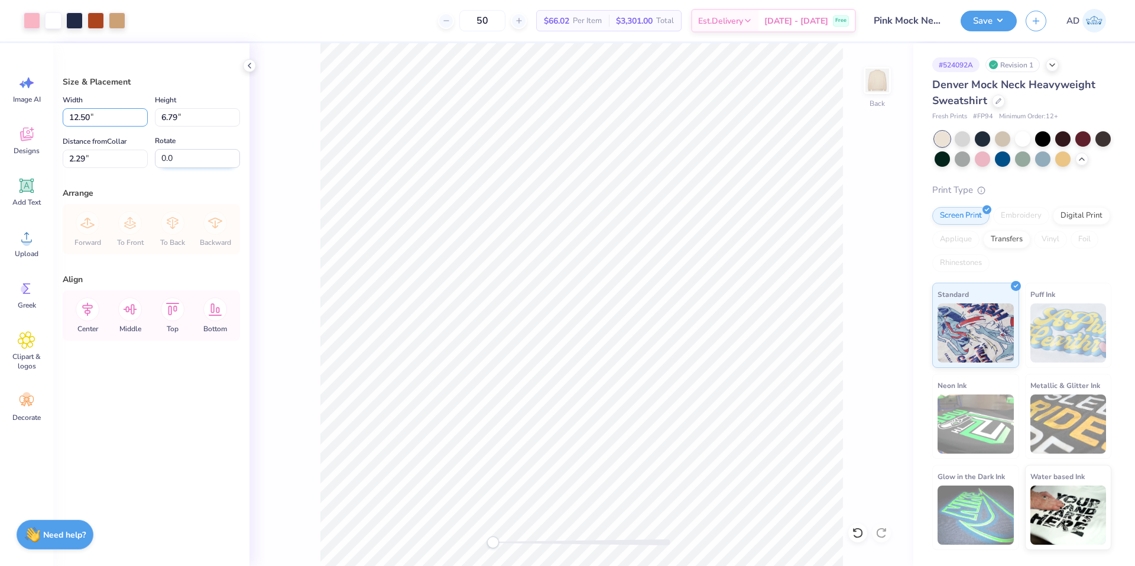
type input "6.79"
click at [109, 160] on input "2.29" at bounding box center [105, 159] width 85 height 18
click at [109, 160] on input "3.00" at bounding box center [105, 159] width 85 height 18
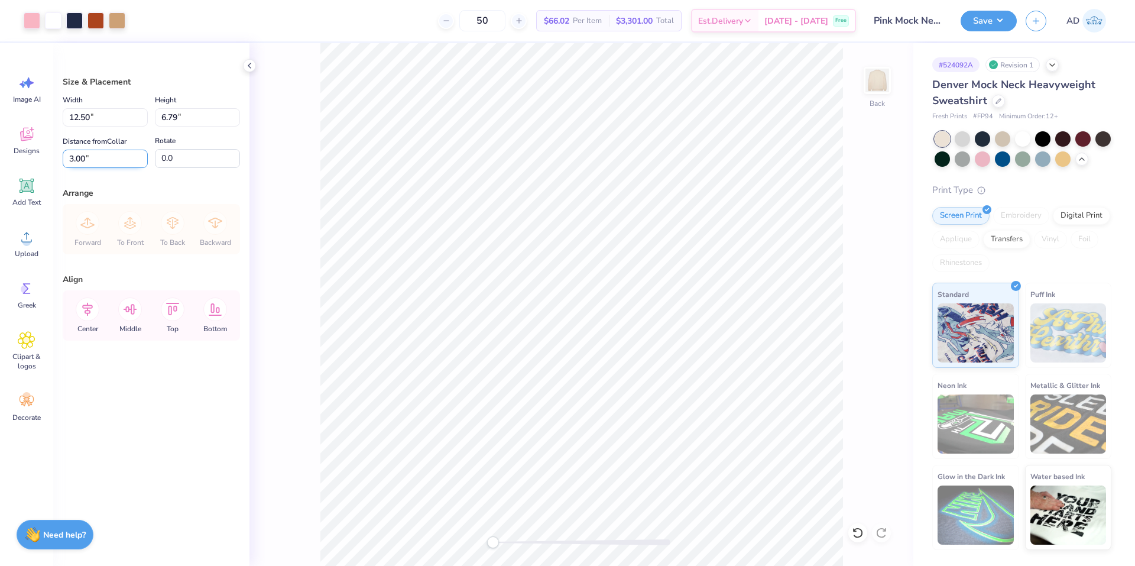
click at [109, 160] on input "3.00" at bounding box center [105, 159] width 85 height 18
type input "2.00"
click at [196, 395] on div "Size & Placement Width 12.50 12.50 " Height 6.79 6.79 " Distance from Collar 2.…" at bounding box center [151, 304] width 196 height 523
click at [109, 157] on input "2.00" at bounding box center [105, 159] width 85 height 18
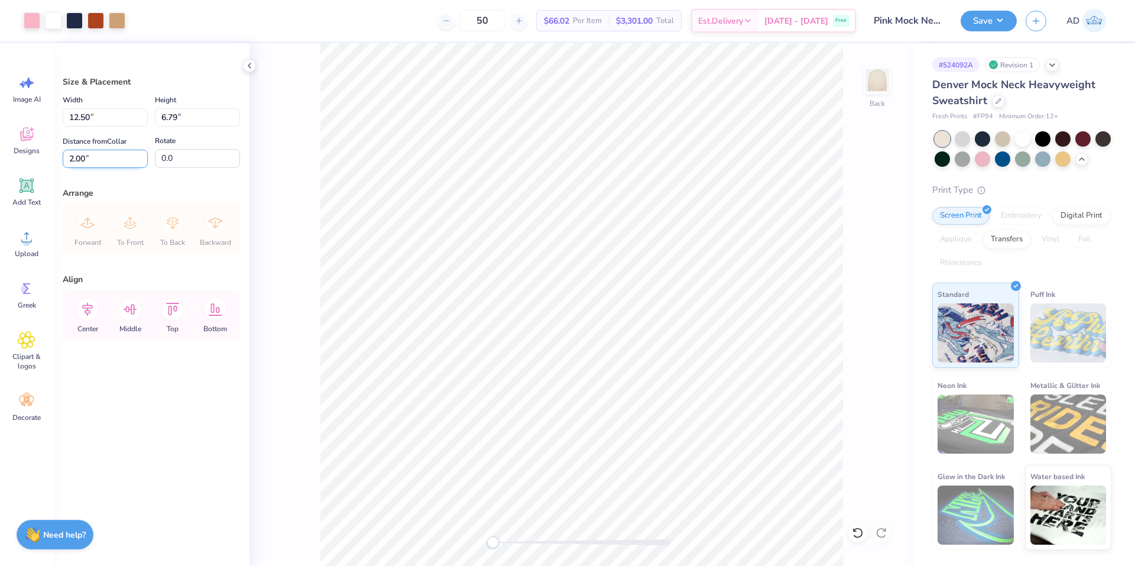
click at [109, 157] on input "2.00" at bounding box center [105, 159] width 85 height 18
click at [108, 156] on input "2.00" at bounding box center [105, 159] width 85 height 18
click at [996, 21] on button "Save" at bounding box center [989, 19] width 56 height 21
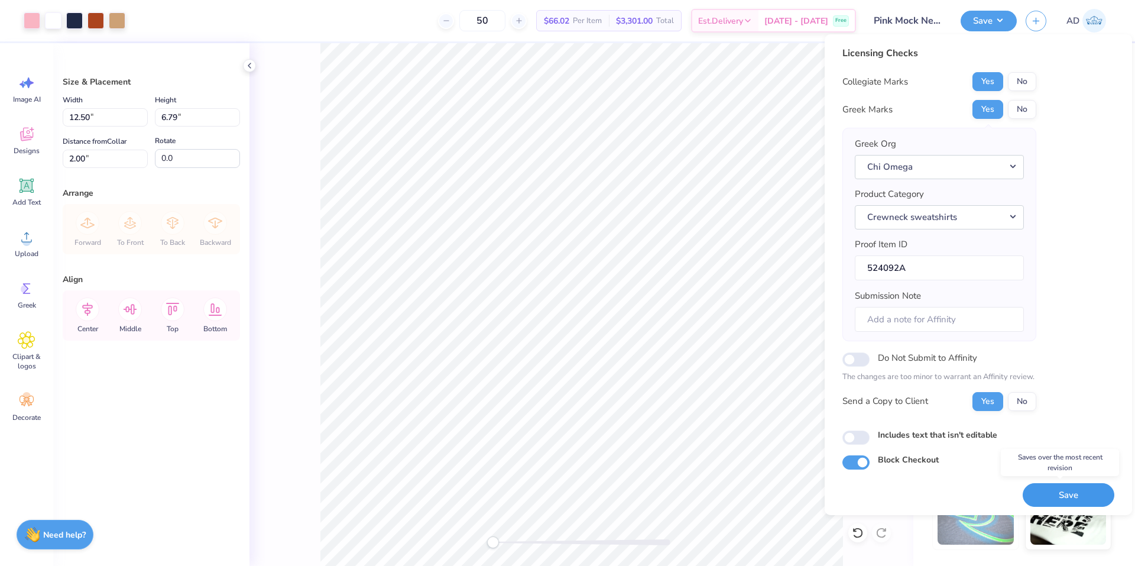
click at [1067, 495] on button "Save" at bounding box center [1069, 495] width 92 height 24
